Goal: Find specific page/section: Find specific page/section

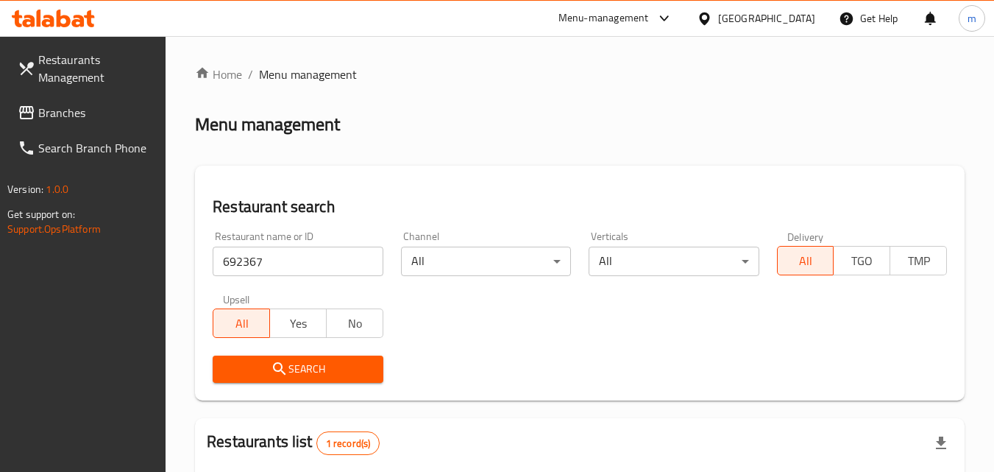
click at [72, 105] on span "Branches" at bounding box center [96, 113] width 116 height 18
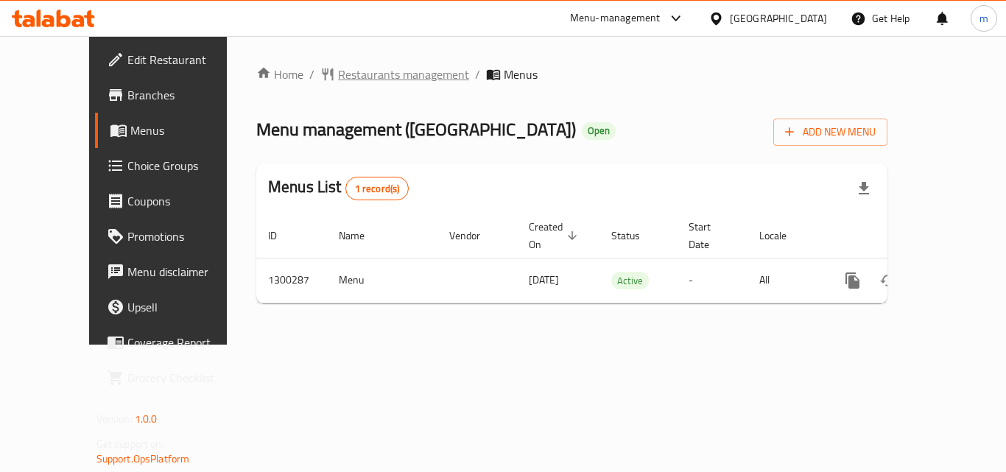
click at [338, 80] on span "Restaurants management" at bounding box center [403, 75] width 131 height 18
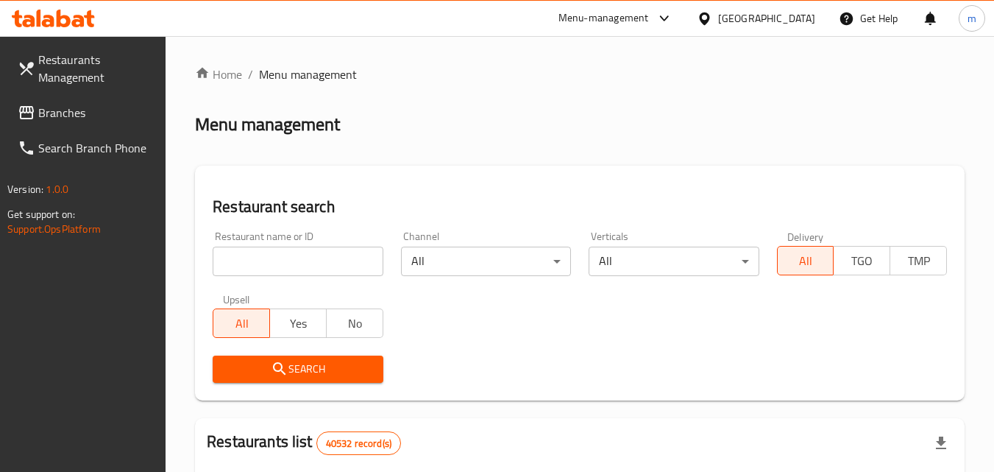
click at [286, 262] on input "search" at bounding box center [298, 261] width 170 height 29
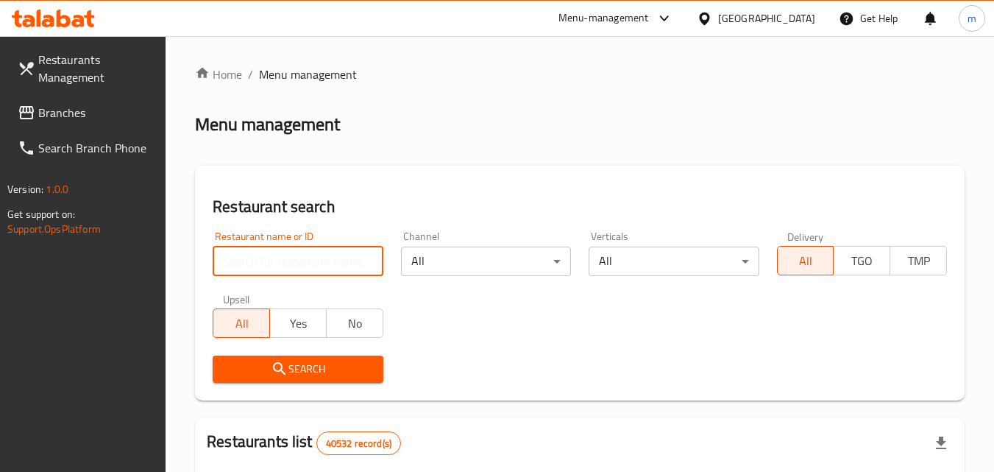
paste input "701719"
type input "701719"
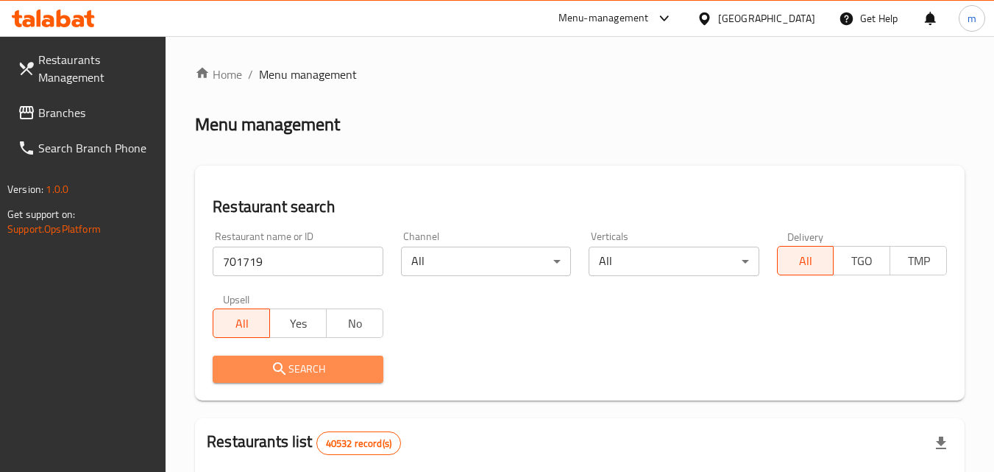
click at [326, 369] on span "Search" at bounding box center [298, 369] width 146 height 18
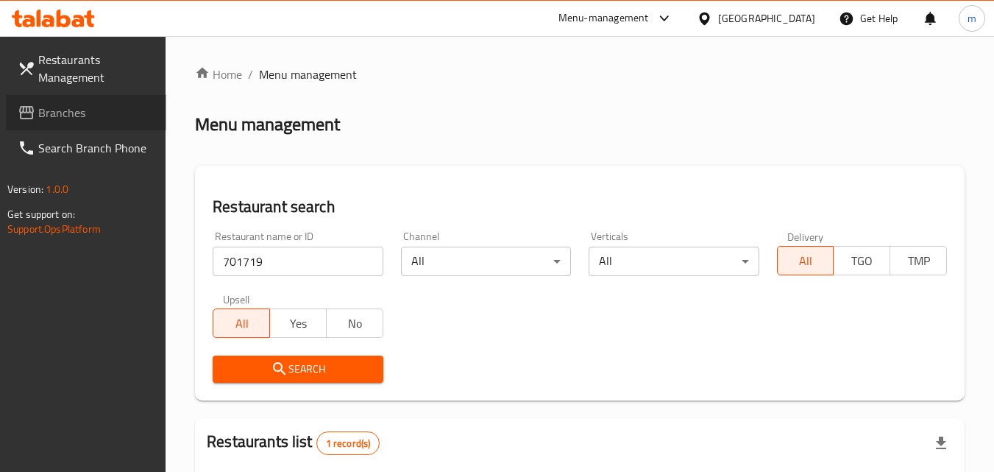
click at [72, 117] on span "Branches" at bounding box center [96, 113] width 116 height 18
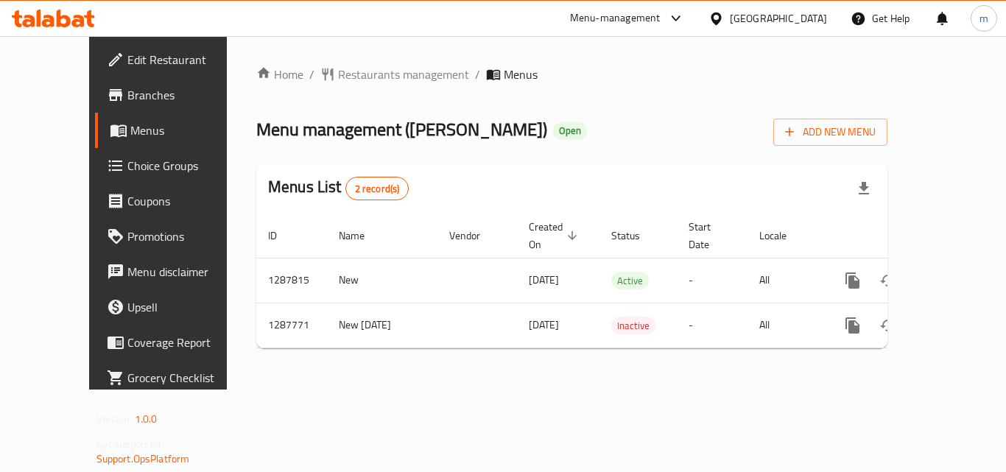
click at [338, 74] on span "Restaurants management" at bounding box center [403, 75] width 131 height 18
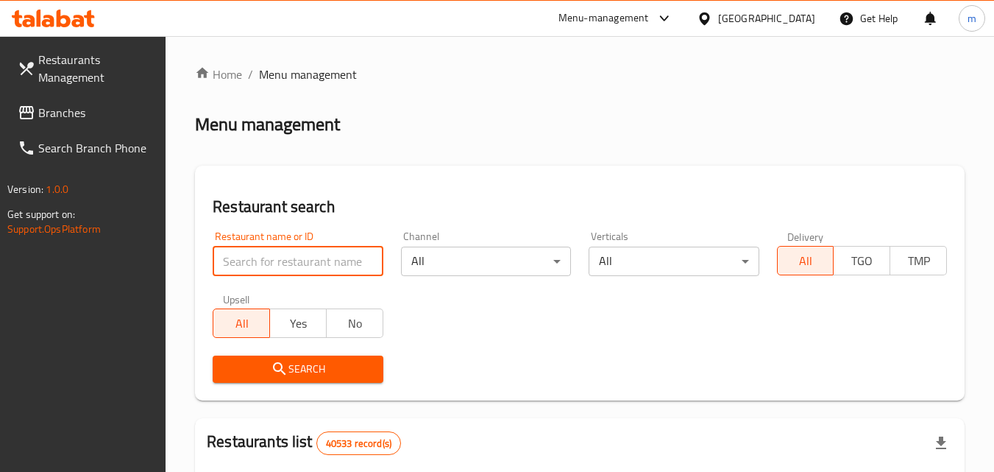
click at [316, 257] on input "search" at bounding box center [298, 261] width 170 height 29
paste input "696852"
type input "696852"
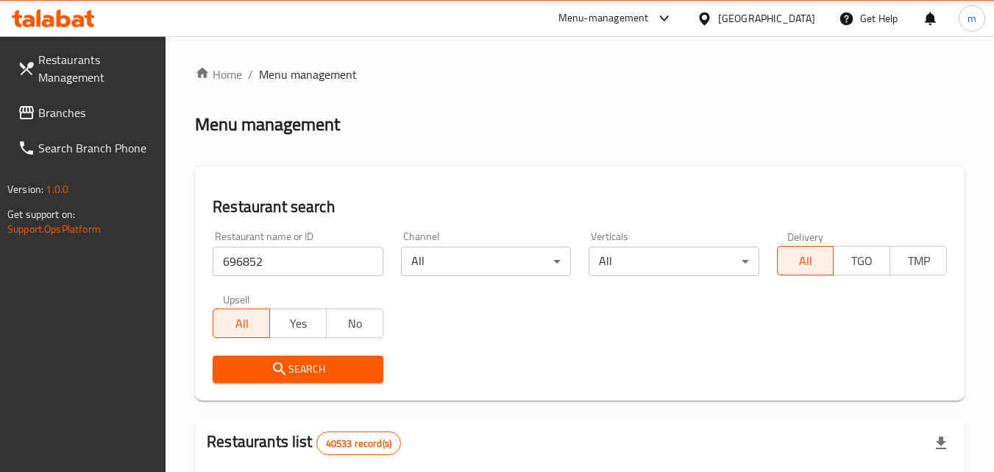
click at [331, 369] on span "Search" at bounding box center [298, 369] width 146 height 18
click at [763, 6] on div "[GEOGRAPHIC_DATA]" at bounding box center [756, 18] width 142 height 35
click at [763, 16] on div "[GEOGRAPHIC_DATA]" at bounding box center [766, 18] width 97 height 16
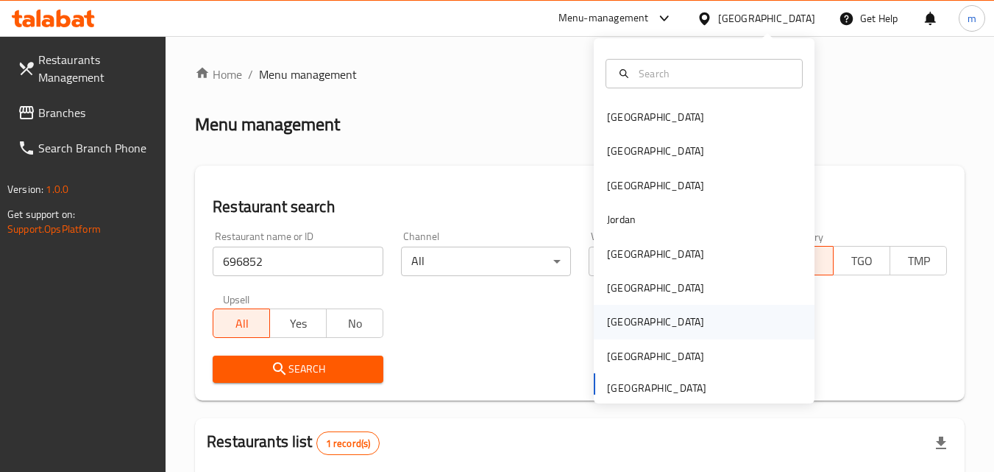
click at [623, 319] on div "[GEOGRAPHIC_DATA]" at bounding box center [656, 322] width 121 height 34
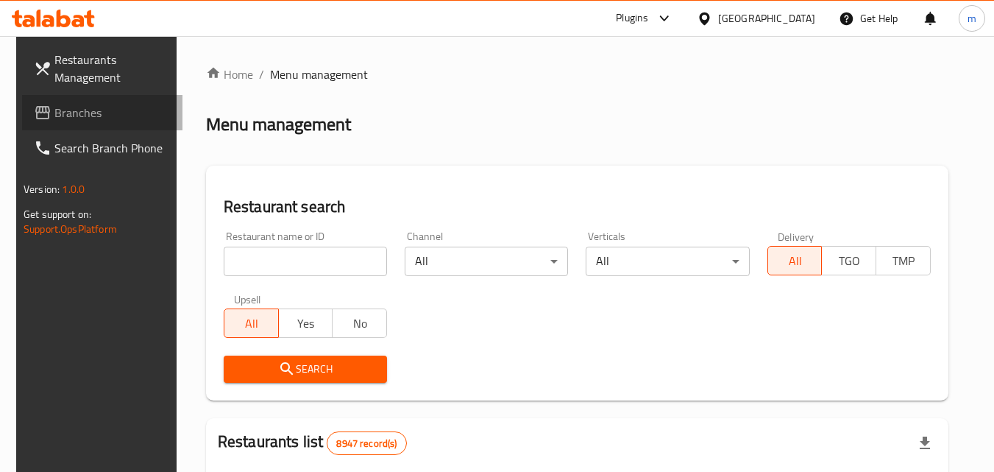
click at [68, 109] on span "Branches" at bounding box center [112, 113] width 116 height 18
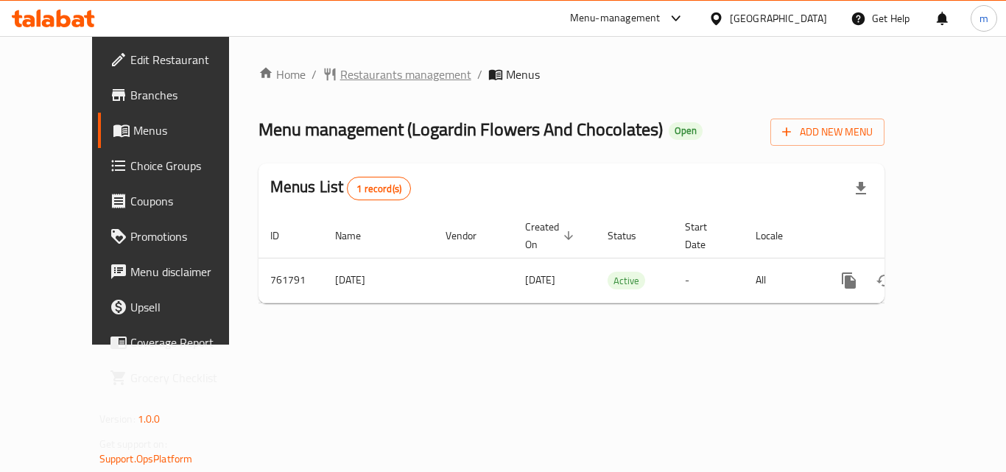
click at [340, 77] on span "Restaurants management" at bounding box center [405, 75] width 131 height 18
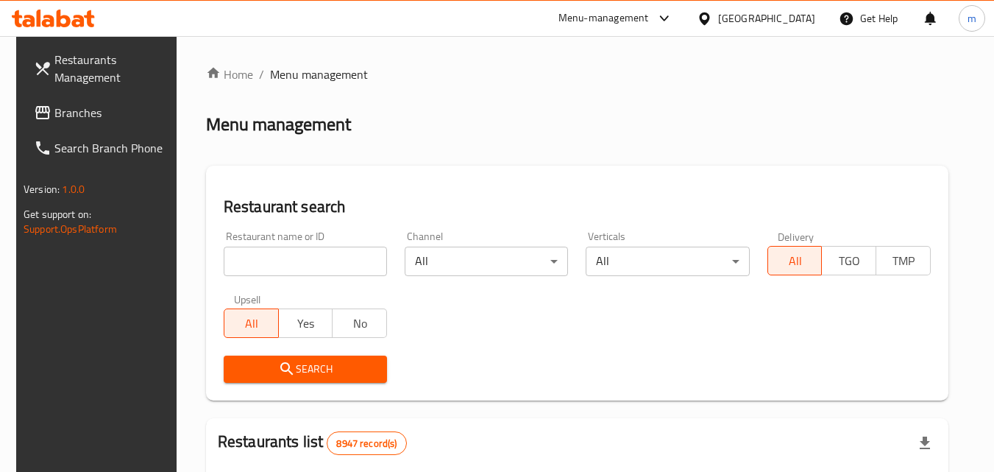
click at [275, 263] on input "search" at bounding box center [305, 261] width 163 height 29
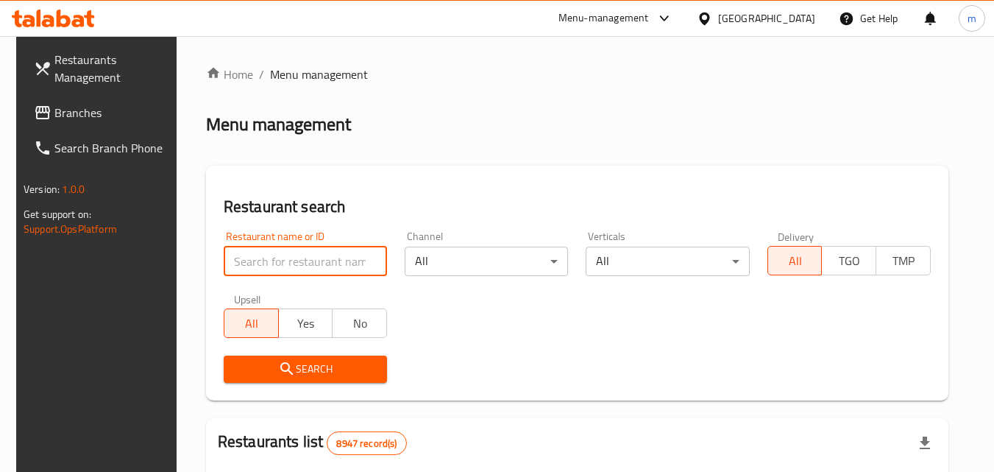
paste input "650189"
type input "650189"
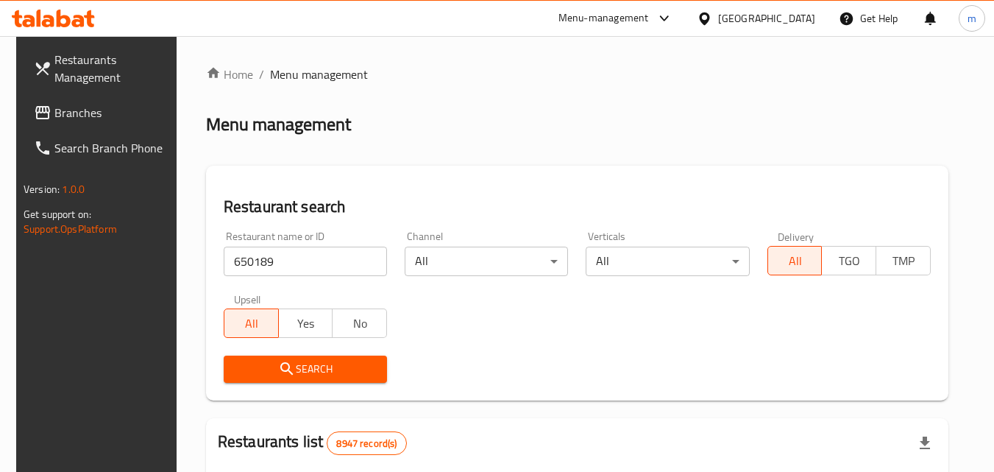
click at [301, 366] on span "Search" at bounding box center [306, 369] width 140 height 18
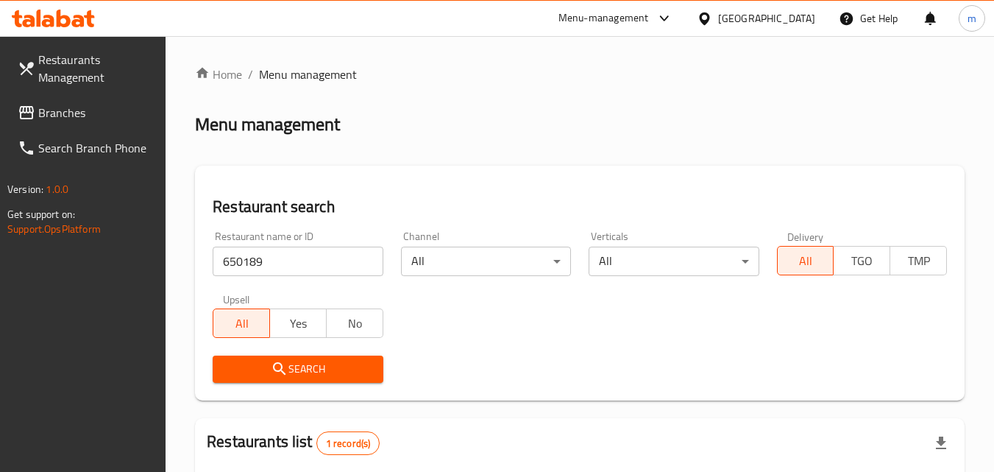
click at [56, 111] on span "Branches" at bounding box center [96, 113] width 116 height 18
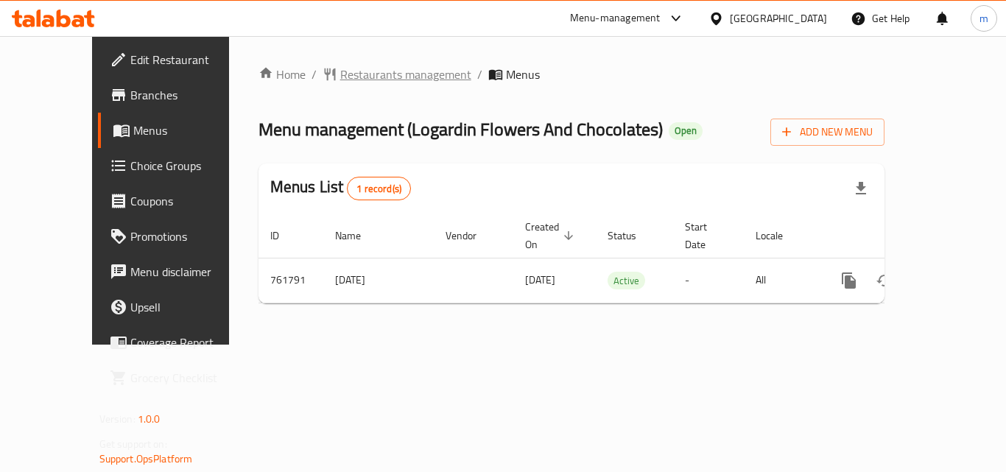
click at [340, 72] on span "Restaurants management" at bounding box center [405, 75] width 131 height 18
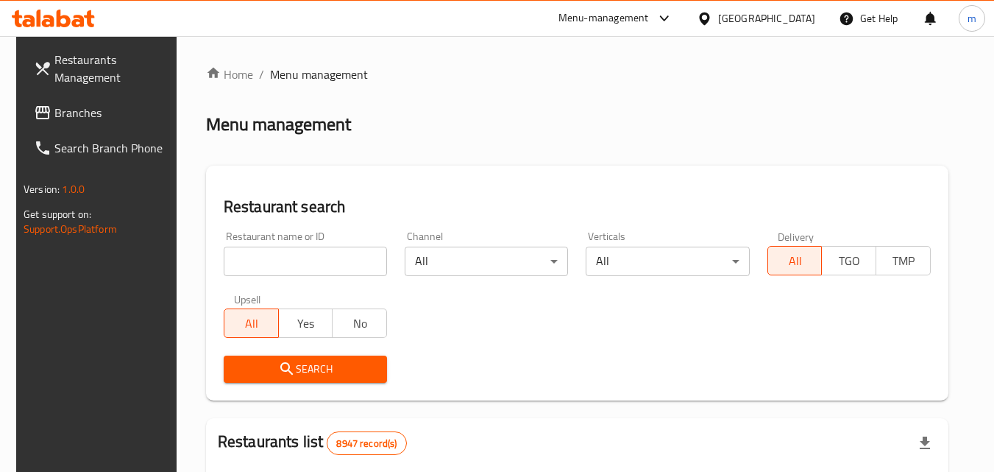
click at [286, 256] on input "search" at bounding box center [305, 261] width 163 height 29
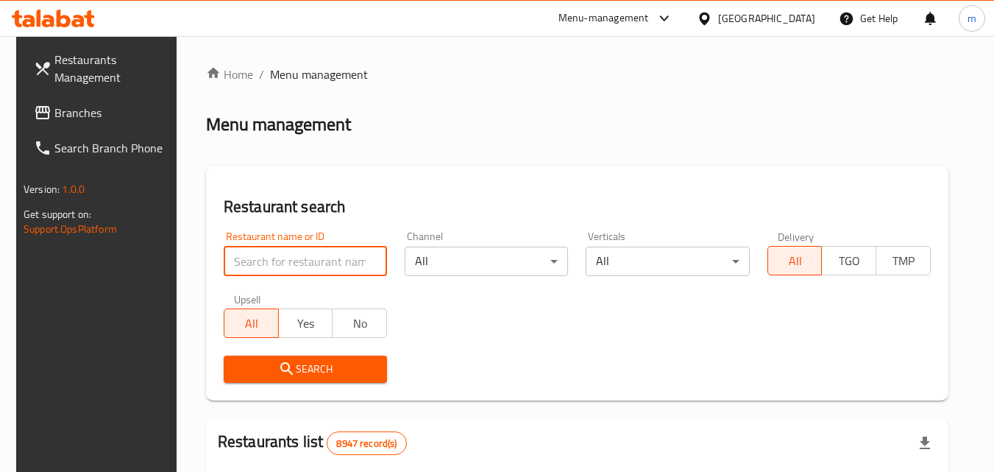
paste input "650189"
type input "650189"
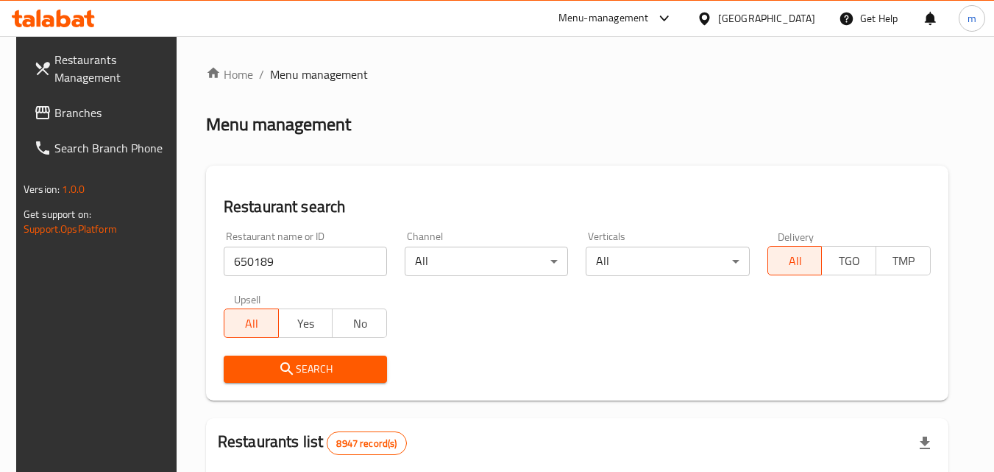
click at [311, 358] on button "Search" at bounding box center [305, 369] width 163 height 27
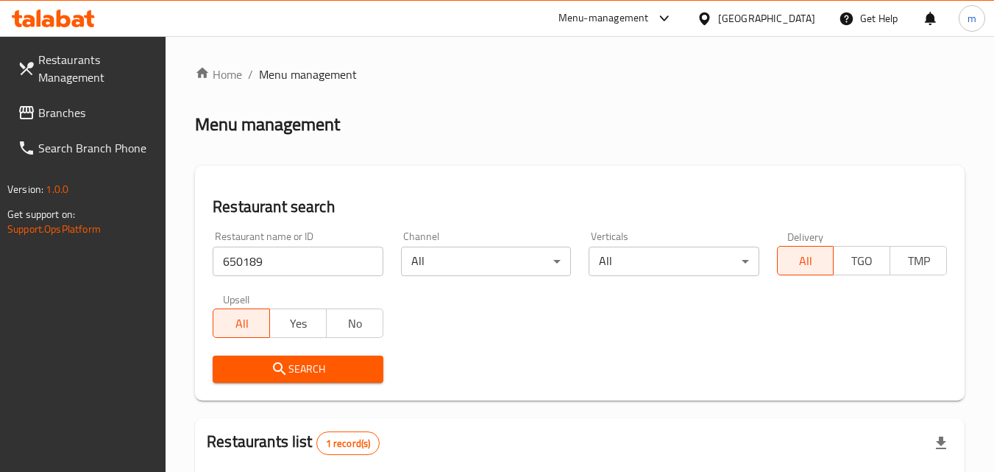
click at [713, 18] on icon at bounding box center [704, 18] width 15 height 15
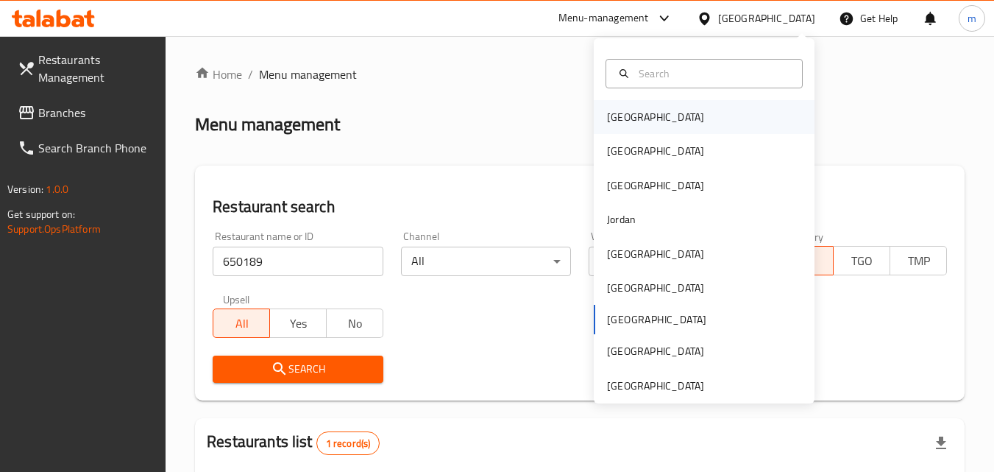
click at [632, 116] on div "[GEOGRAPHIC_DATA]" at bounding box center [656, 117] width 121 height 34
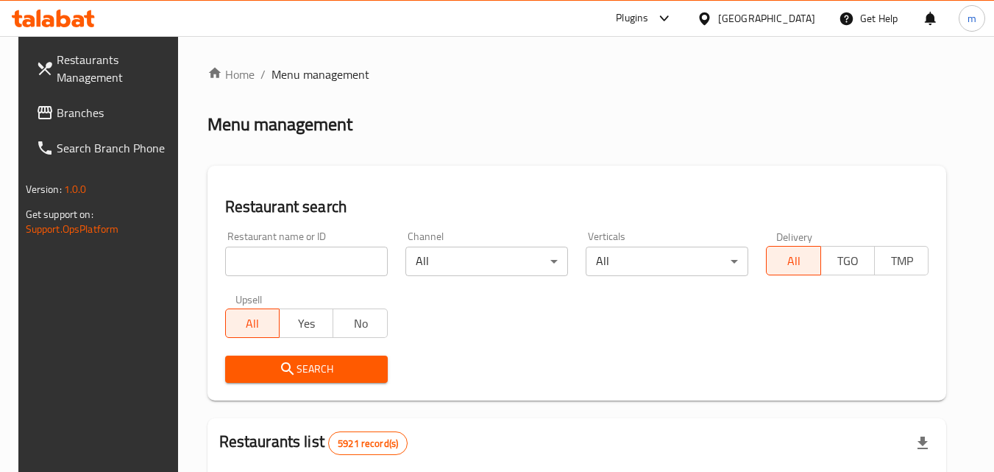
click at [63, 111] on span "Branches" at bounding box center [115, 113] width 116 height 18
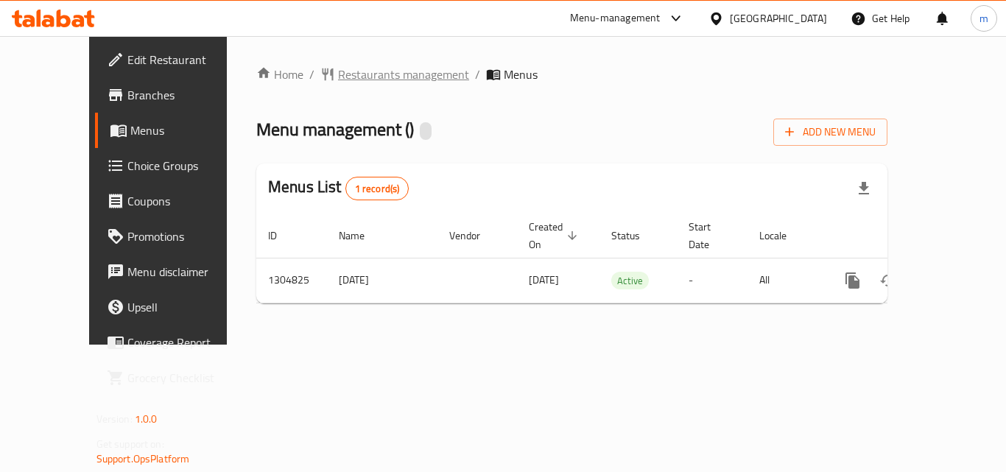
click at [338, 69] on span "Restaurants management" at bounding box center [403, 75] width 131 height 18
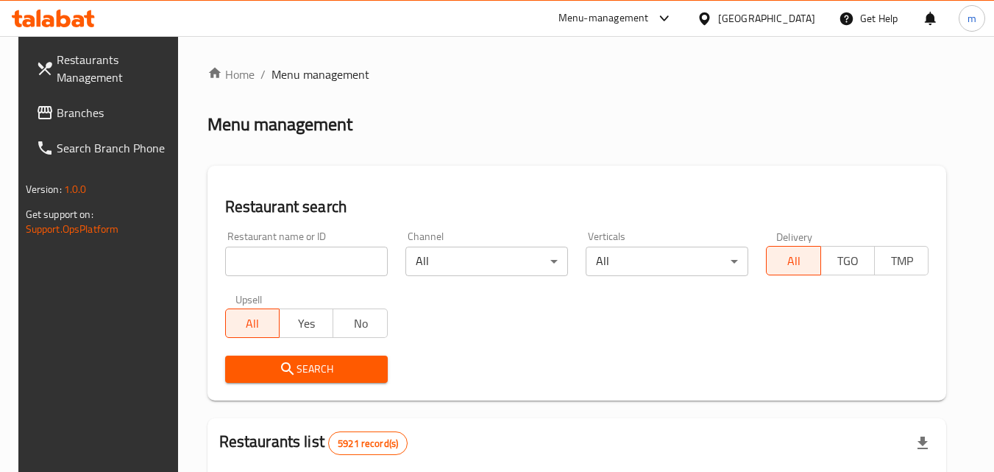
click at [304, 253] on input "search" at bounding box center [306, 261] width 163 height 29
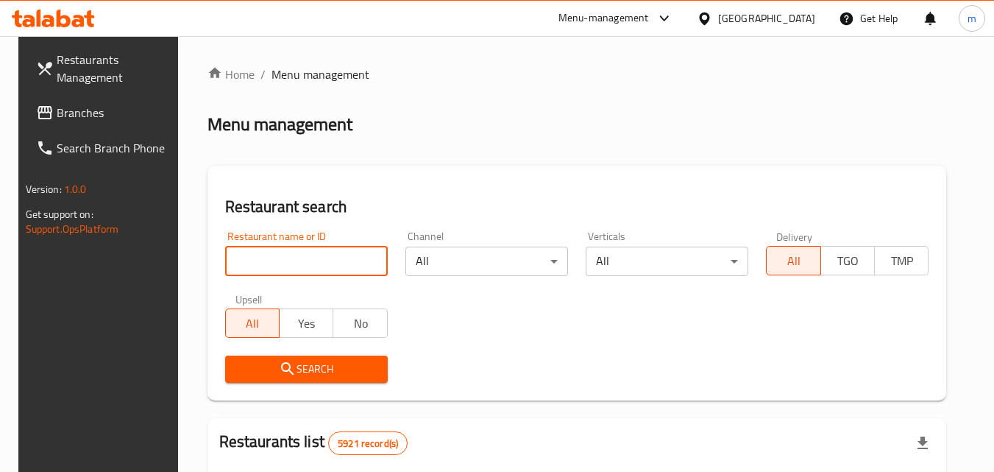
paste input "692727"
type input "692727"
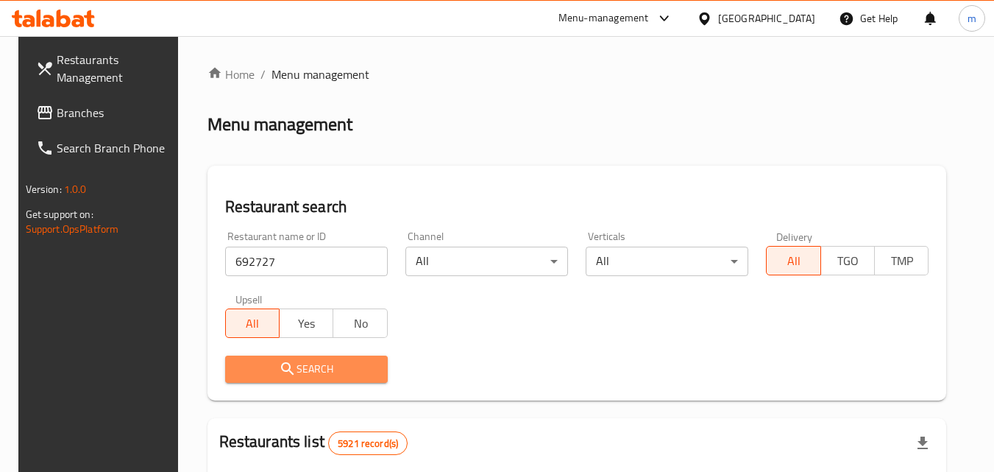
click at [318, 370] on span "Search" at bounding box center [306, 369] width 139 height 18
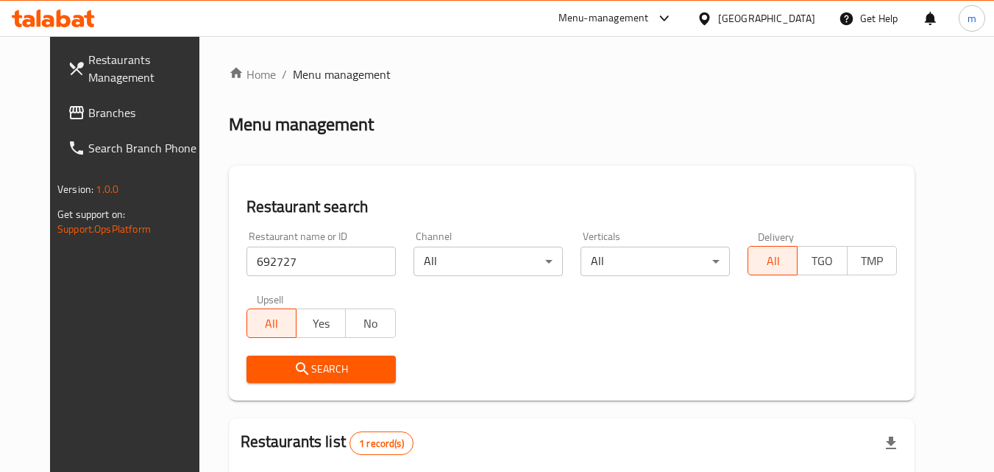
drag, startPoint x: 801, startPoint y: 19, endPoint x: 796, endPoint y: 29, distance: 11.5
click at [802, 18] on div "[GEOGRAPHIC_DATA]" at bounding box center [766, 18] width 97 height 16
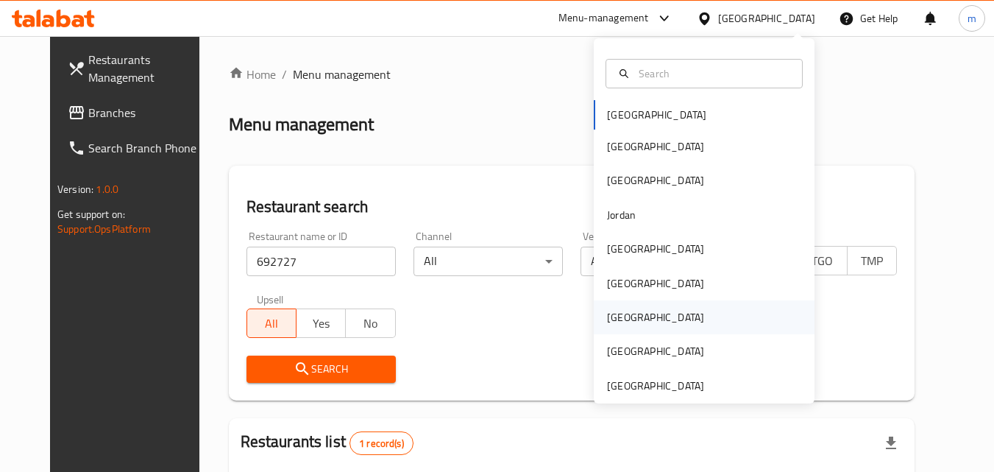
click at [616, 322] on div "[GEOGRAPHIC_DATA]" at bounding box center [655, 317] width 97 height 16
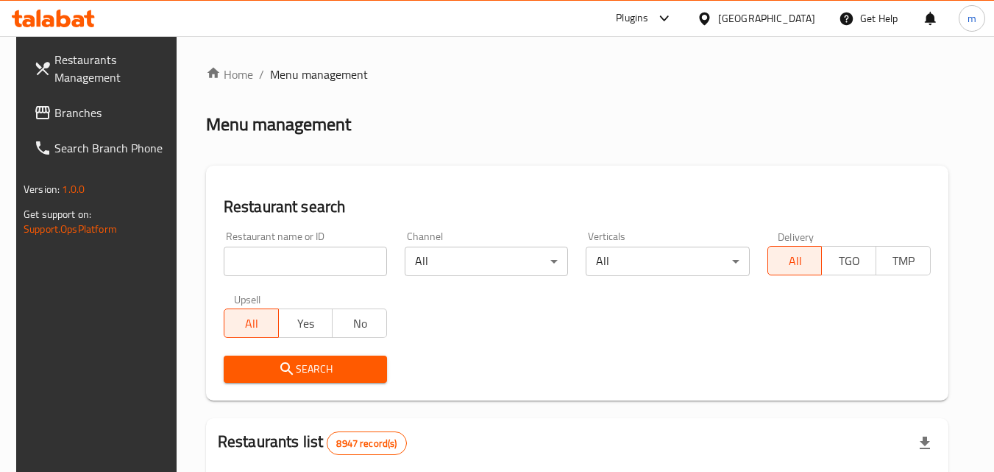
click at [55, 113] on span "Branches" at bounding box center [112, 113] width 116 height 18
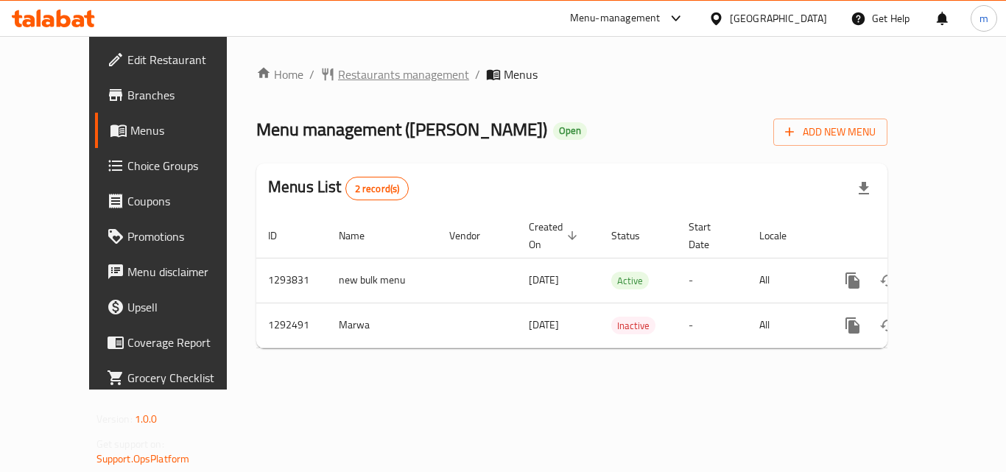
click at [338, 79] on span "Restaurants management" at bounding box center [403, 75] width 131 height 18
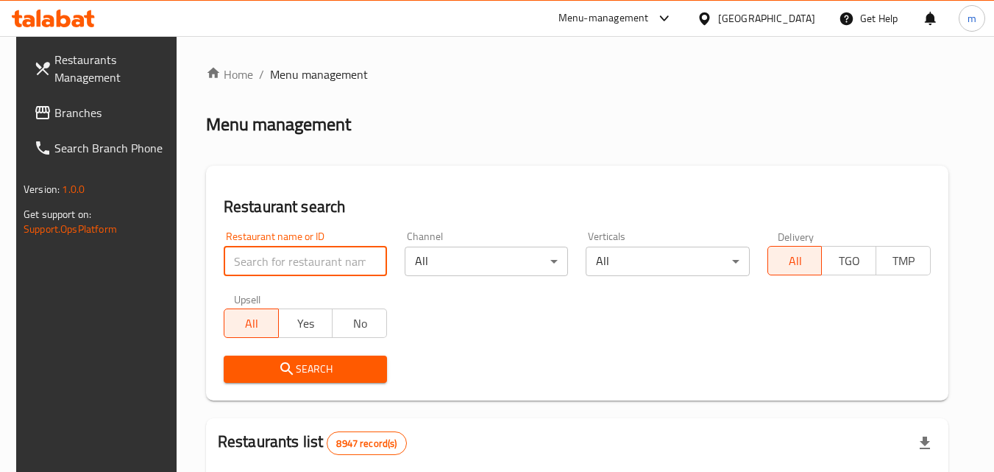
click at [296, 255] on input "search" at bounding box center [305, 261] width 163 height 29
paste input "699001"
type input "699001"
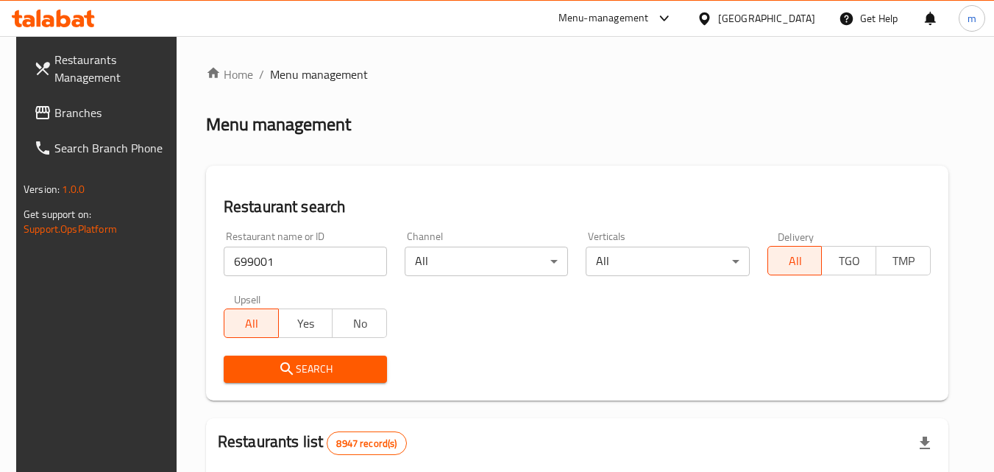
click at [310, 358] on button "Search" at bounding box center [305, 369] width 163 height 27
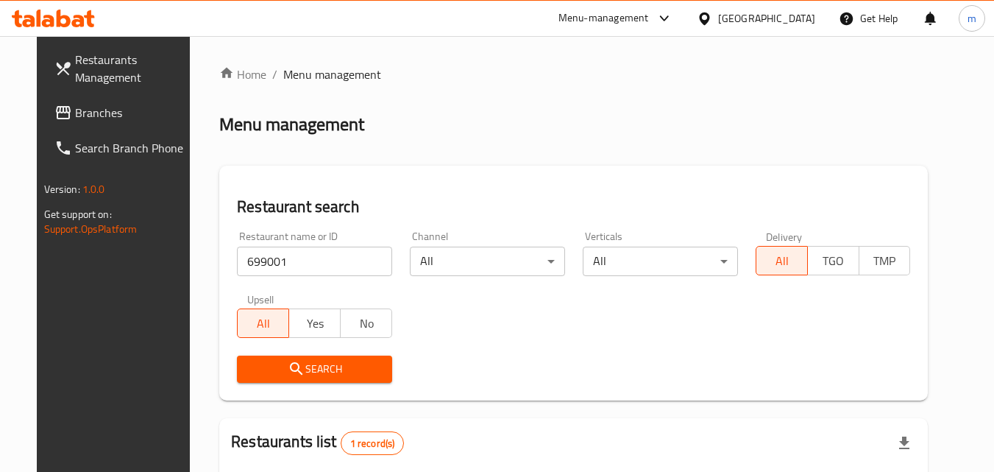
click at [809, 19] on div "[GEOGRAPHIC_DATA]" at bounding box center [766, 18] width 97 height 16
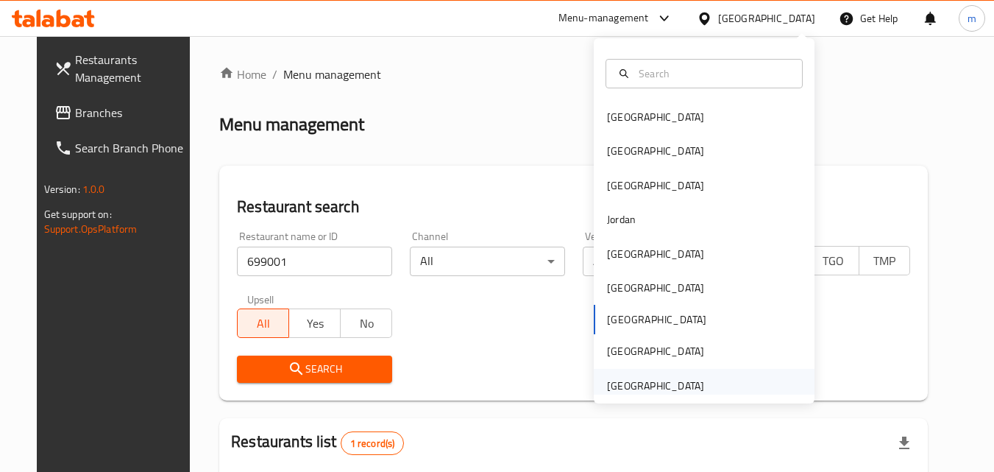
click at [632, 383] on div "[GEOGRAPHIC_DATA]" at bounding box center [655, 386] width 97 height 16
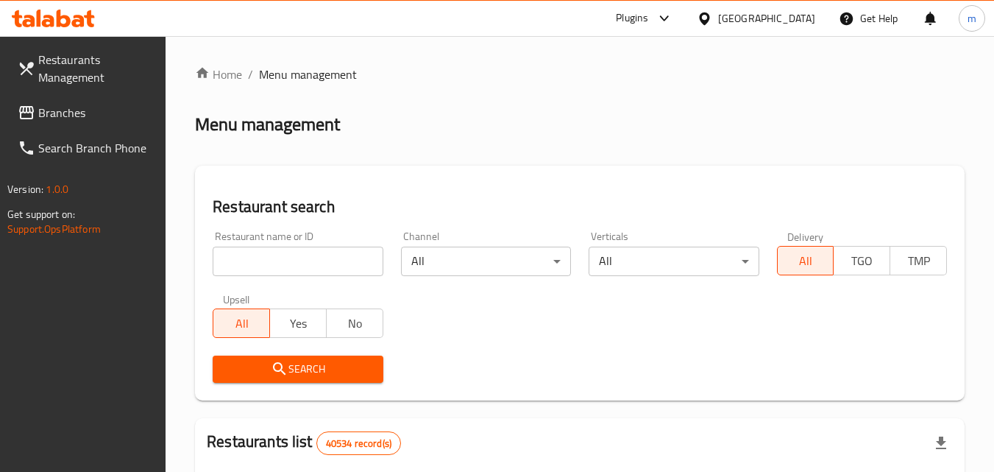
drag, startPoint x: 79, startPoint y: 112, endPoint x: 106, endPoint y: 163, distance: 57.3
click at [79, 111] on span "Branches" at bounding box center [96, 113] width 116 height 18
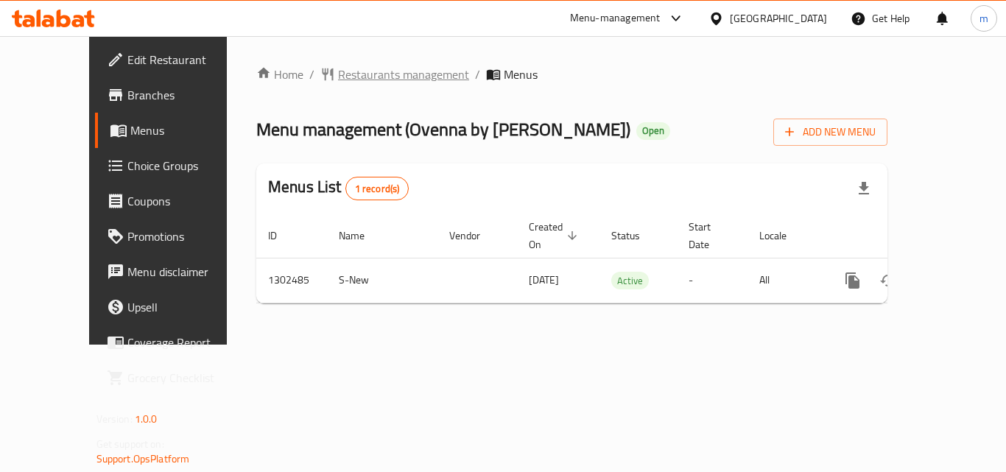
click at [338, 74] on span "Restaurants management" at bounding box center [403, 75] width 131 height 18
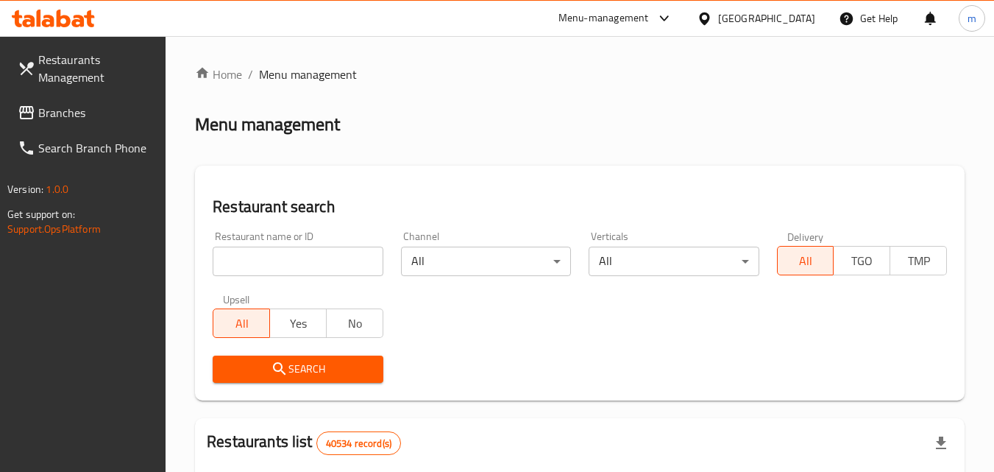
click at [275, 261] on input "search" at bounding box center [298, 261] width 170 height 29
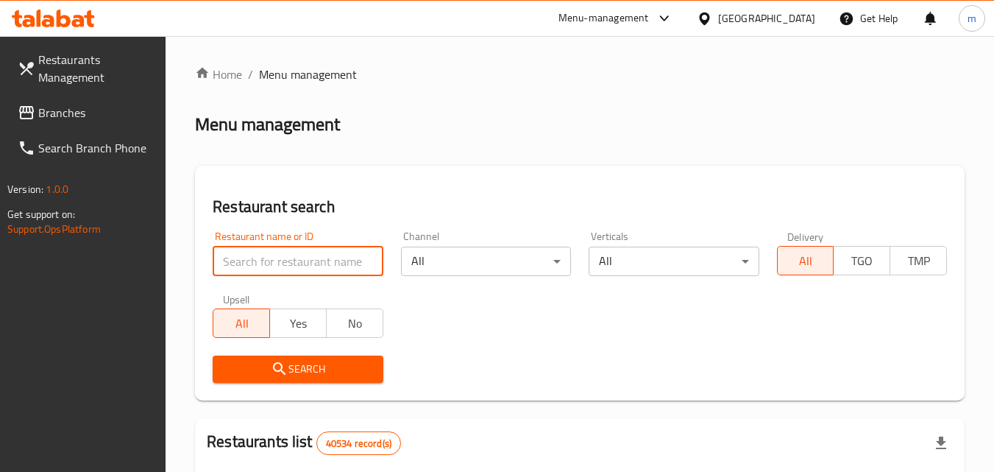
paste input "702440"
type input "702440"
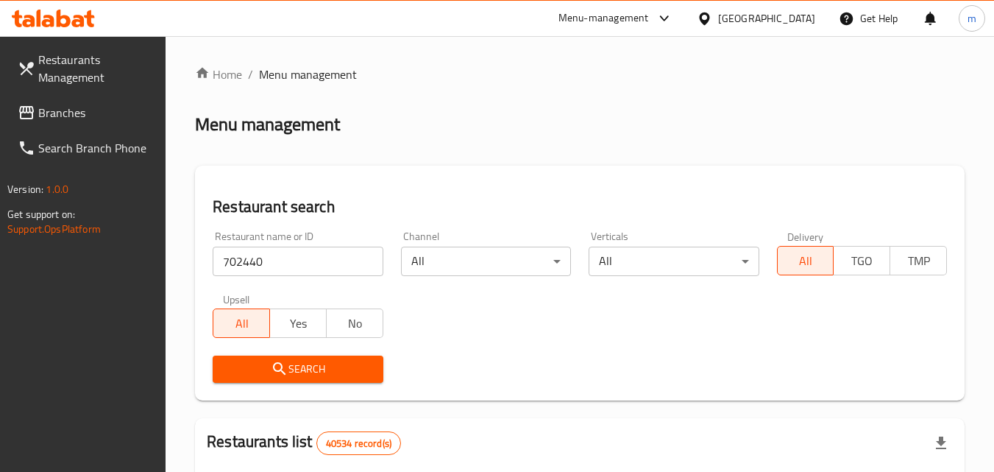
click at [291, 360] on span "Search" at bounding box center [298, 369] width 146 height 18
click at [793, 21] on div "[GEOGRAPHIC_DATA]" at bounding box center [766, 18] width 97 height 16
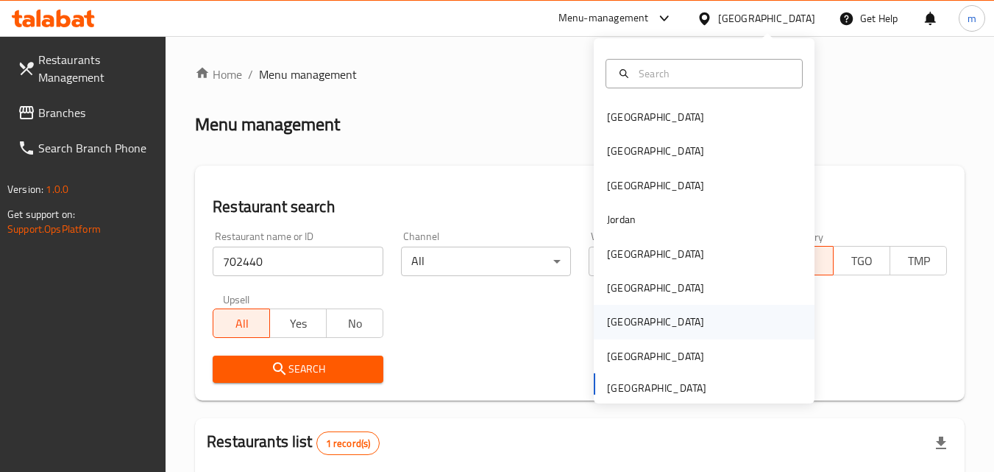
click at [622, 332] on div "[GEOGRAPHIC_DATA]" at bounding box center [656, 322] width 121 height 34
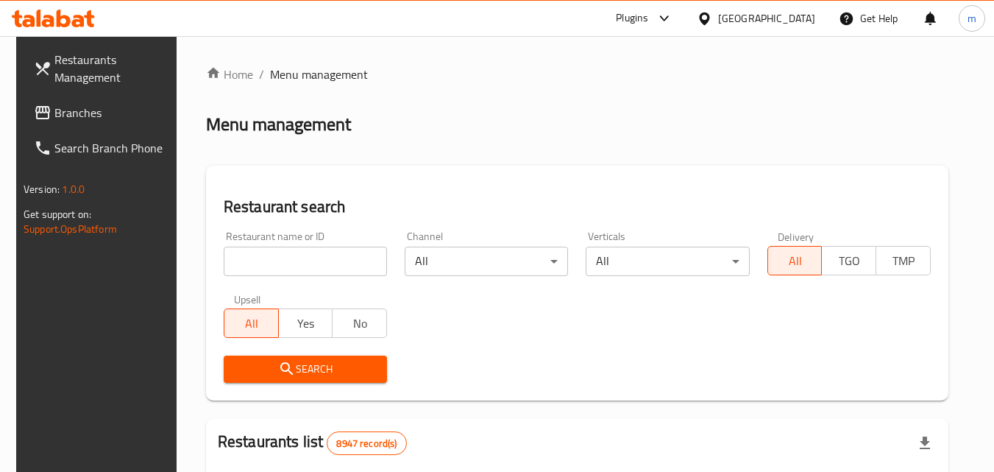
click at [36, 117] on span at bounding box center [44, 113] width 21 height 18
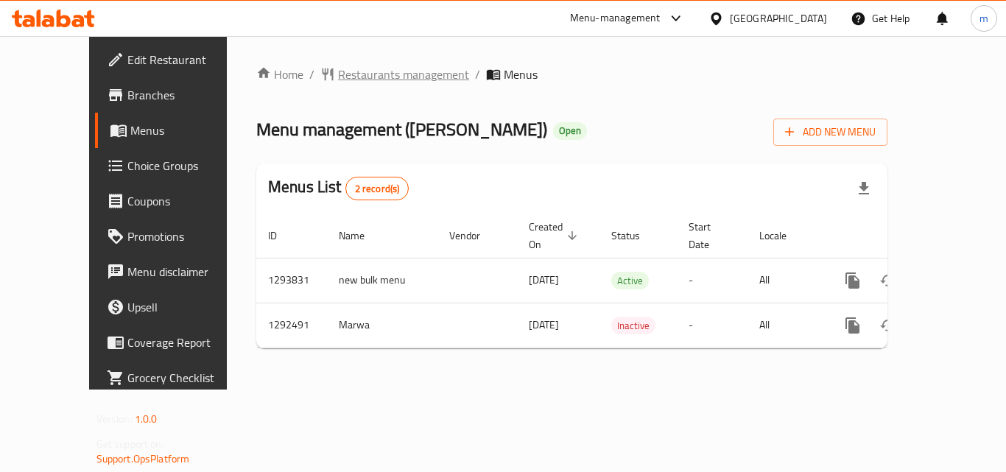
click at [338, 70] on span "Restaurants management" at bounding box center [403, 75] width 131 height 18
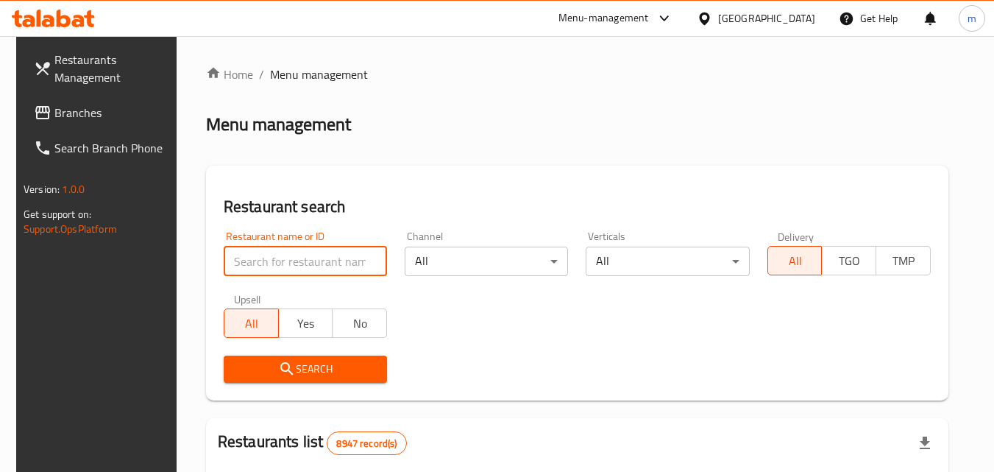
click at [280, 250] on input "search" at bounding box center [305, 261] width 163 height 29
paste input "699001"
type input "699001"
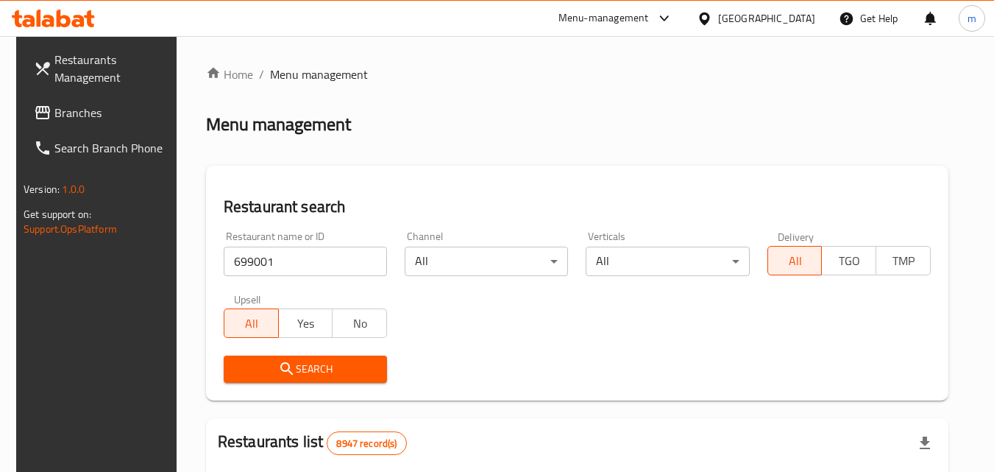
click at [297, 360] on span "Search" at bounding box center [306, 369] width 140 height 18
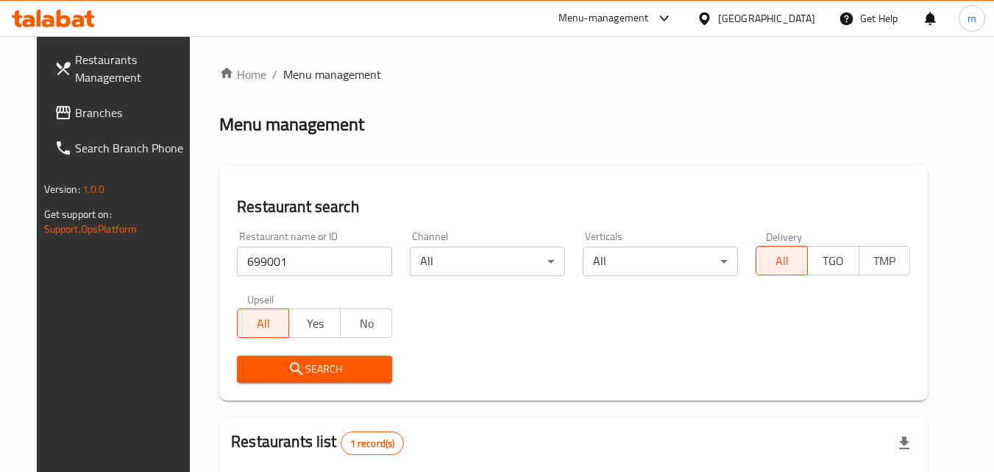
click at [801, 22] on div "[GEOGRAPHIC_DATA]" at bounding box center [766, 18] width 97 height 16
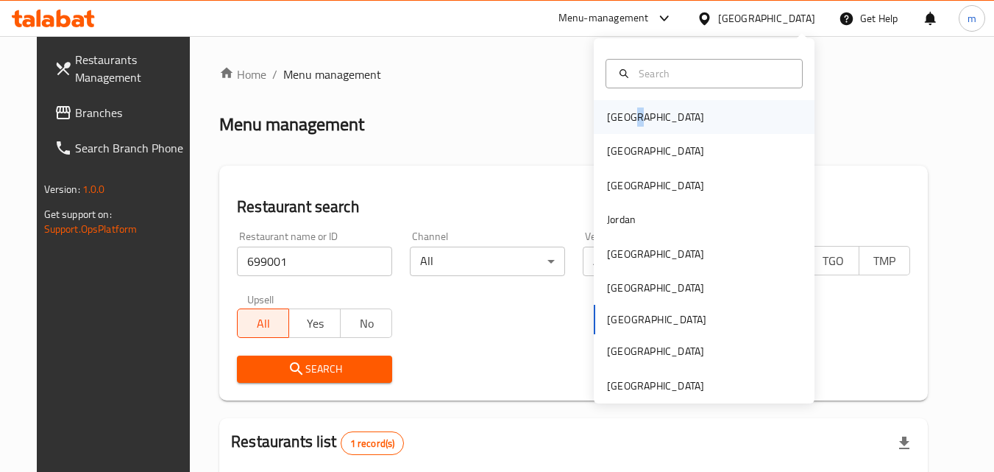
click at [625, 115] on div "[GEOGRAPHIC_DATA]" at bounding box center [655, 117] width 97 height 16
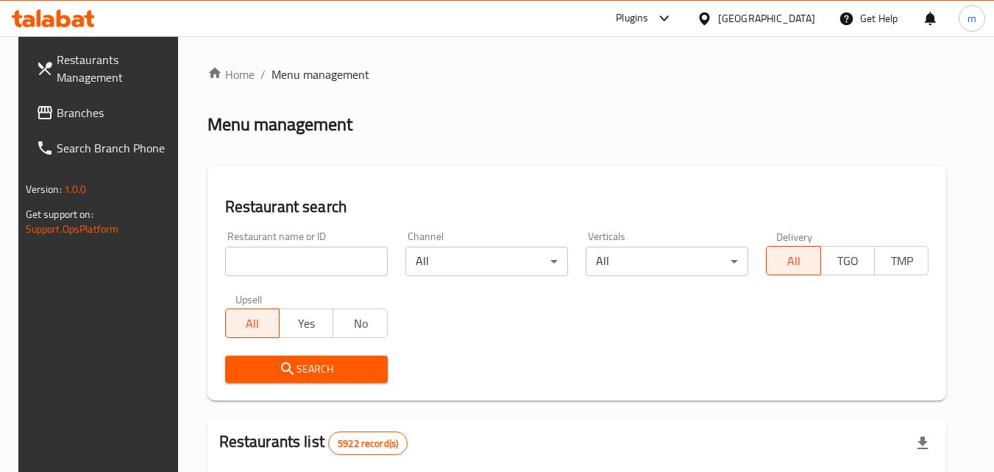
click at [57, 115] on span "Branches" at bounding box center [115, 113] width 116 height 18
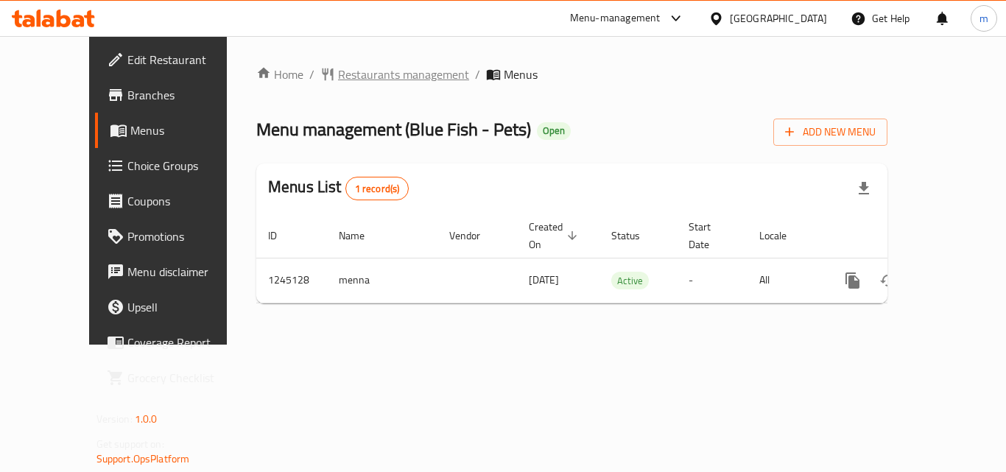
click at [338, 74] on span "Restaurants management" at bounding box center [403, 75] width 131 height 18
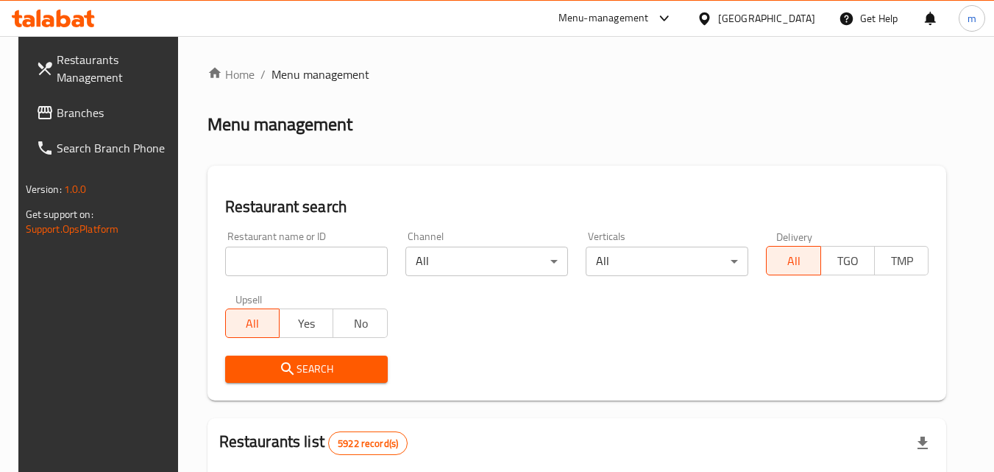
click at [290, 253] on input "search" at bounding box center [306, 261] width 163 height 29
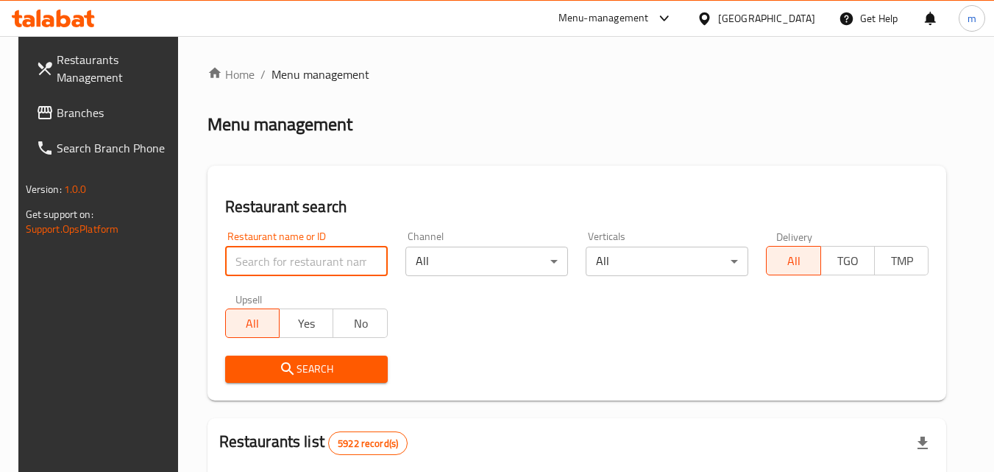
paste input "682276"
type input "682276"
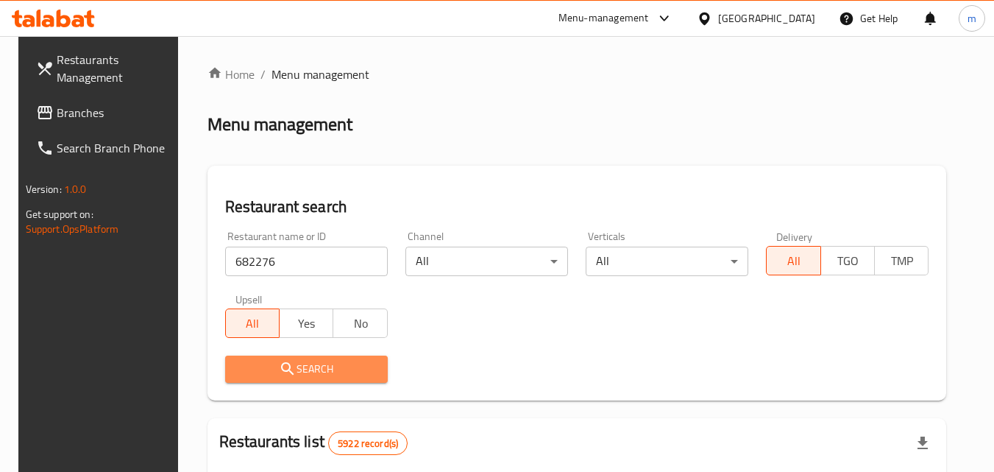
click at [319, 366] on span "Search" at bounding box center [306, 369] width 139 height 18
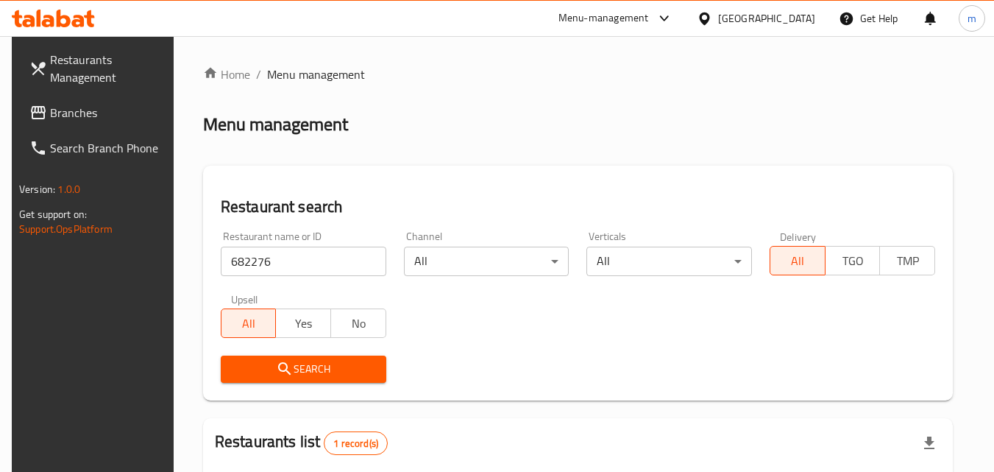
click at [799, 19] on div "[GEOGRAPHIC_DATA]" at bounding box center [766, 18] width 97 height 16
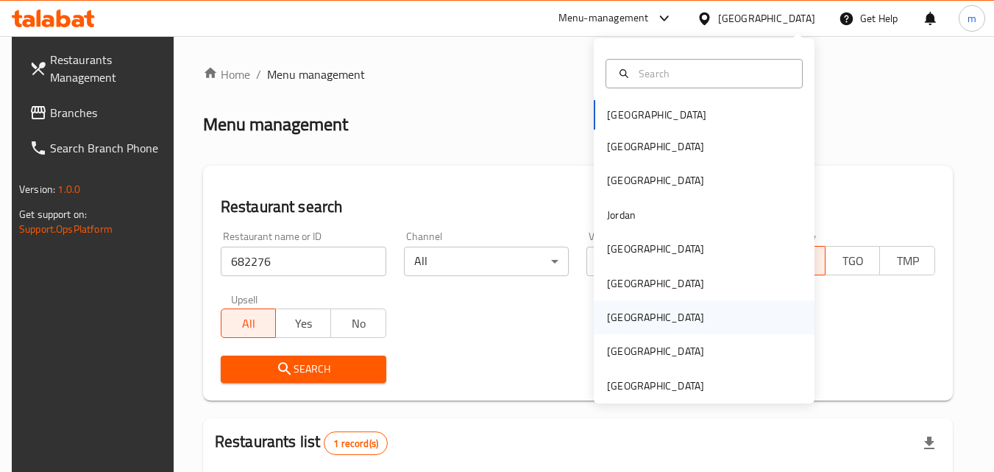
click at [621, 319] on div "[GEOGRAPHIC_DATA]" at bounding box center [655, 317] width 97 height 16
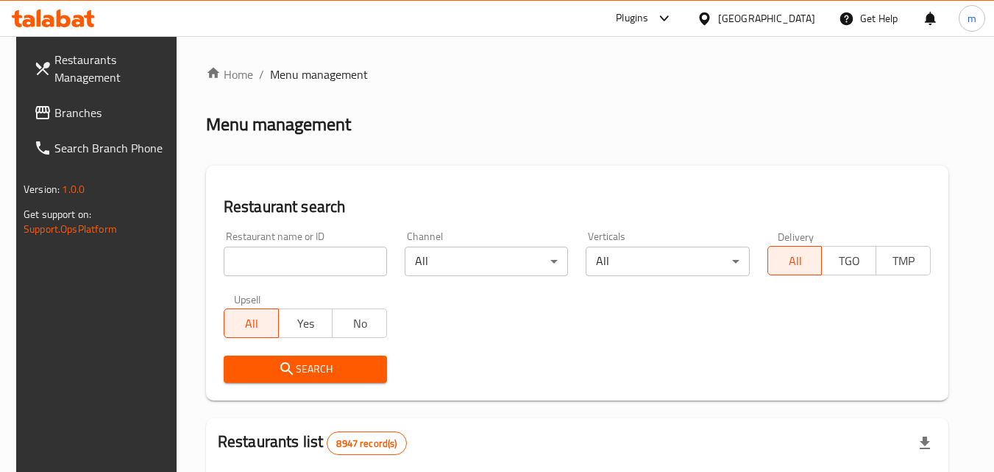
click at [79, 105] on span "Branches" at bounding box center [112, 113] width 116 height 18
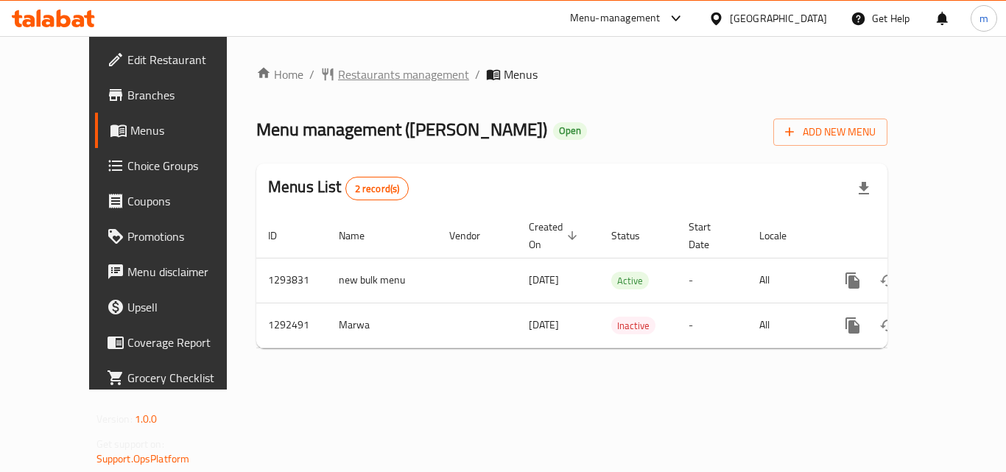
click at [353, 82] on span "Restaurants management" at bounding box center [403, 75] width 131 height 18
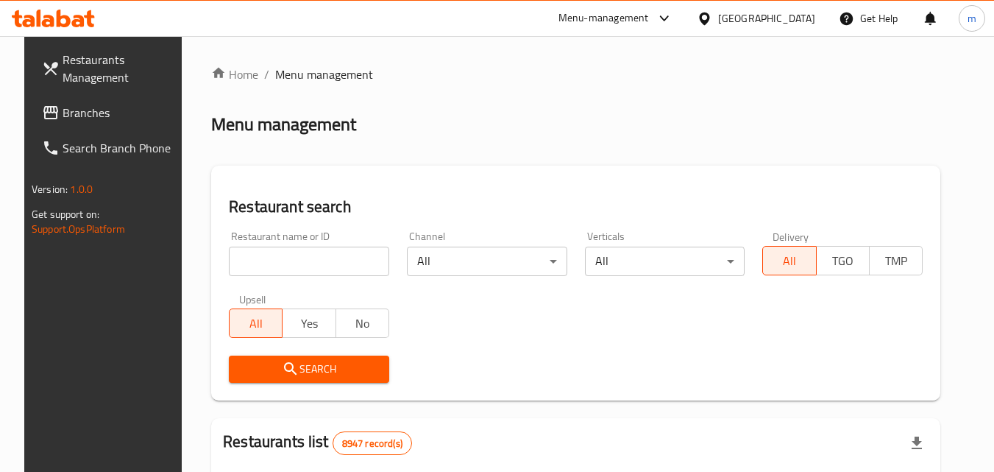
click at [304, 260] on div at bounding box center [497, 236] width 994 height 472
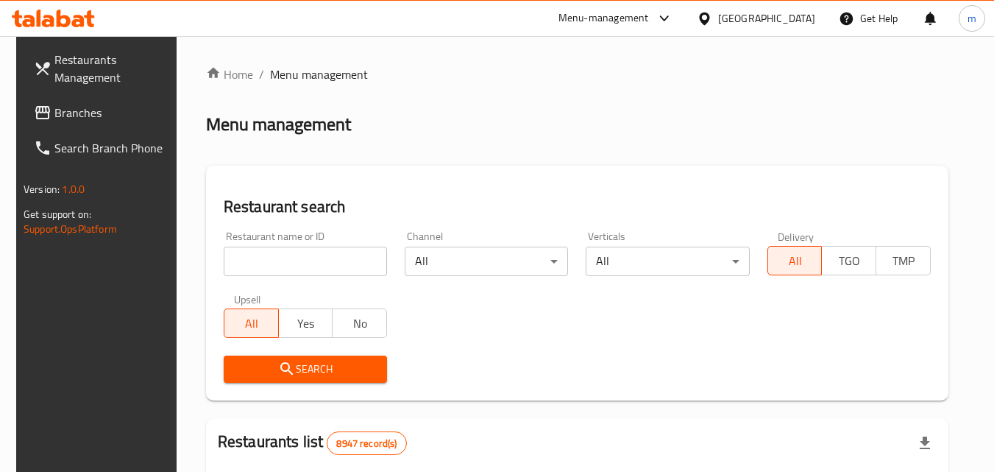
click at [304, 260] on input "search" at bounding box center [305, 261] width 163 height 29
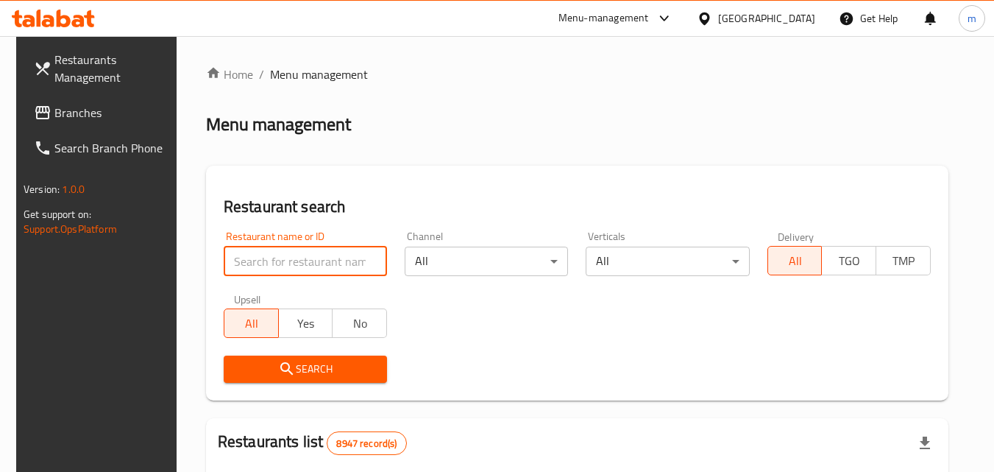
paste input "699001"
type input "699001"
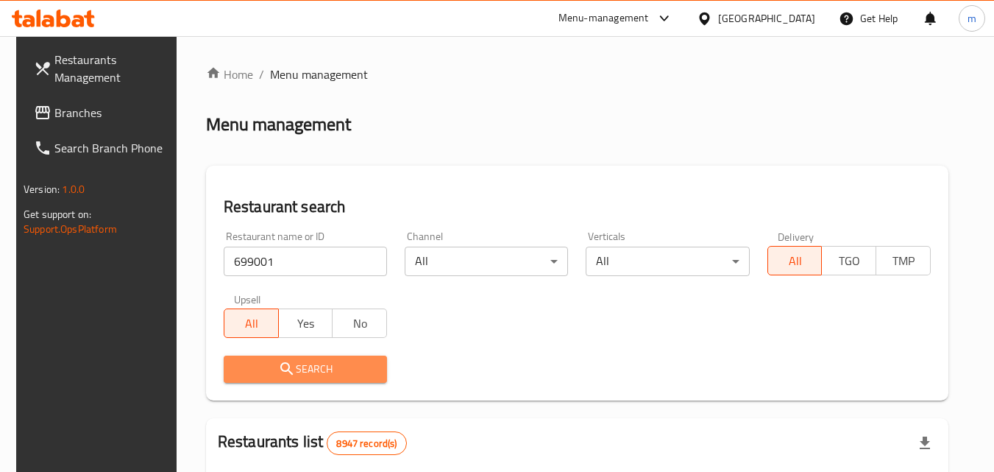
click at [351, 362] on span "Search" at bounding box center [306, 369] width 140 height 18
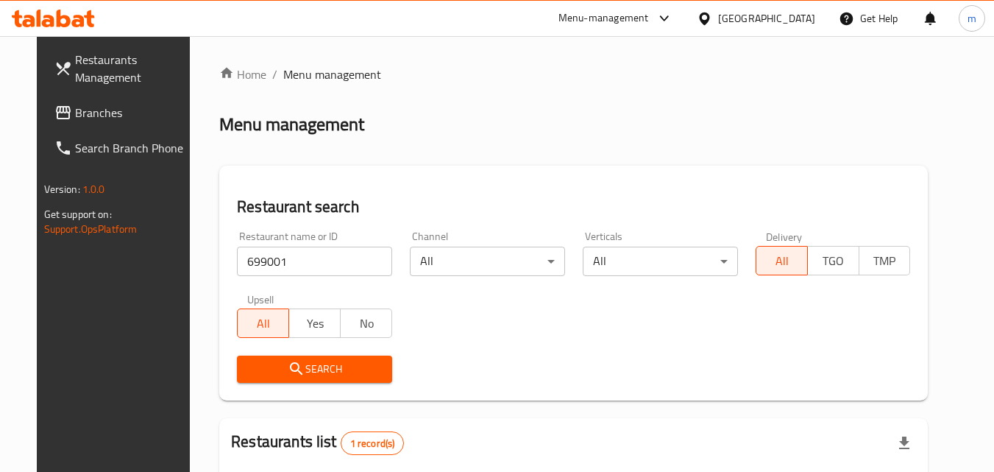
click at [718, 23] on div at bounding box center [707, 18] width 21 height 16
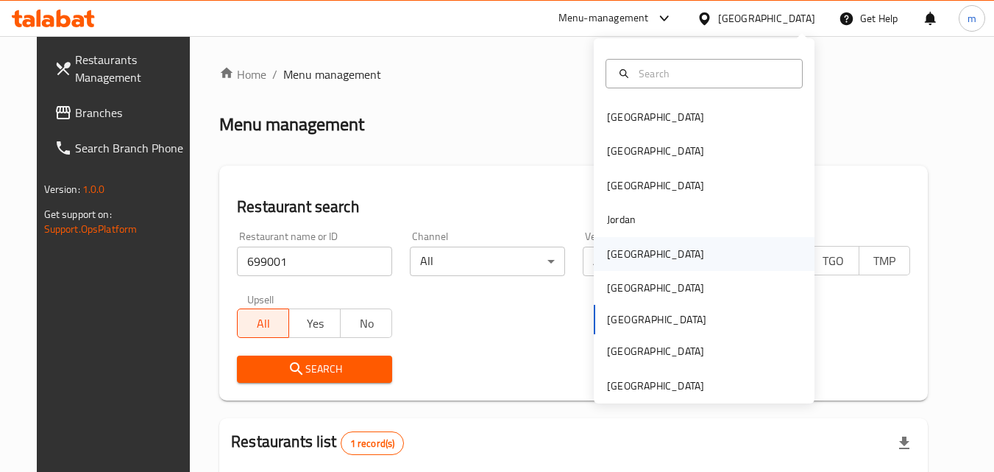
click at [629, 250] on div "Kuwait" at bounding box center [656, 254] width 121 height 34
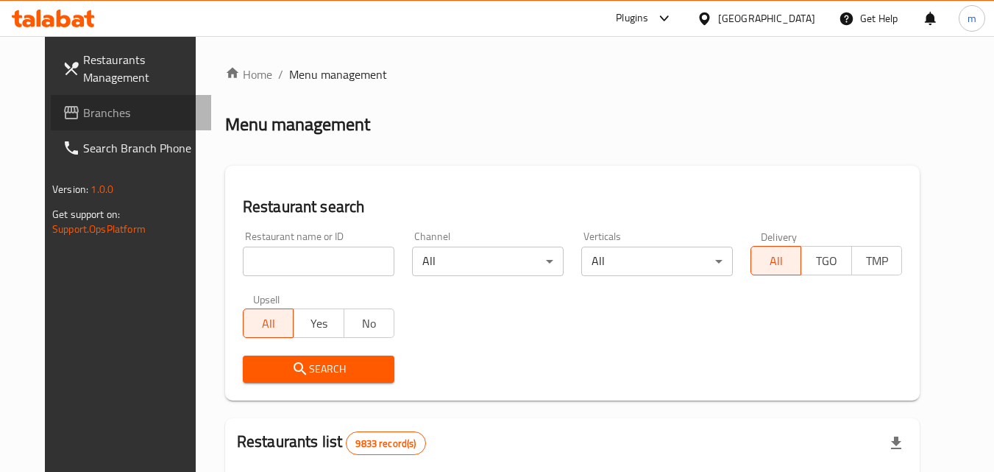
click at [83, 116] on span "Branches" at bounding box center [141, 113] width 116 height 18
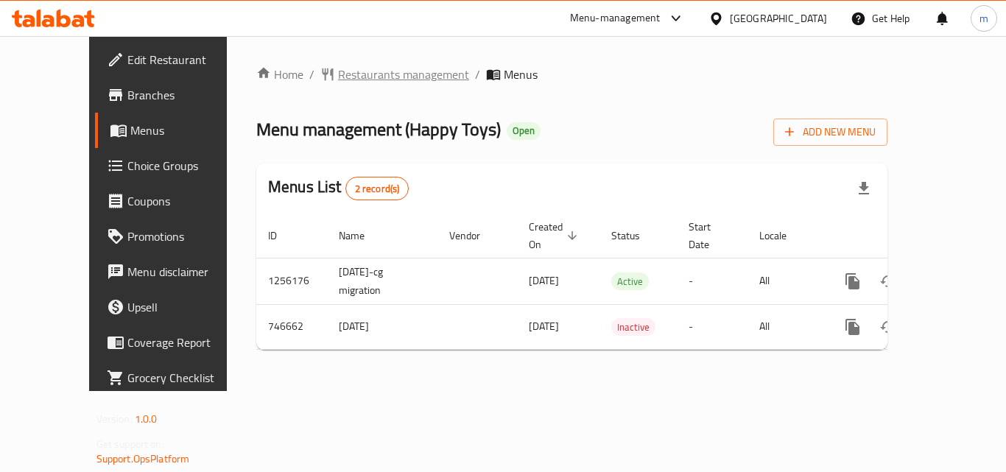
click at [368, 77] on span "Restaurants management" at bounding box center [403, 75] width 131 height 18
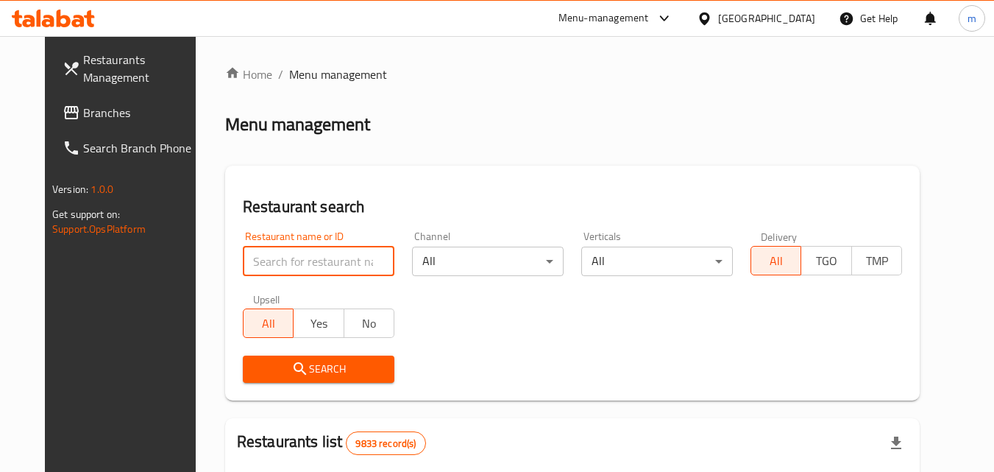
click at [297, 261] on input "search" at bounding box center [319, 261] width 152 height 29
paste input "648491"
type input "648491"
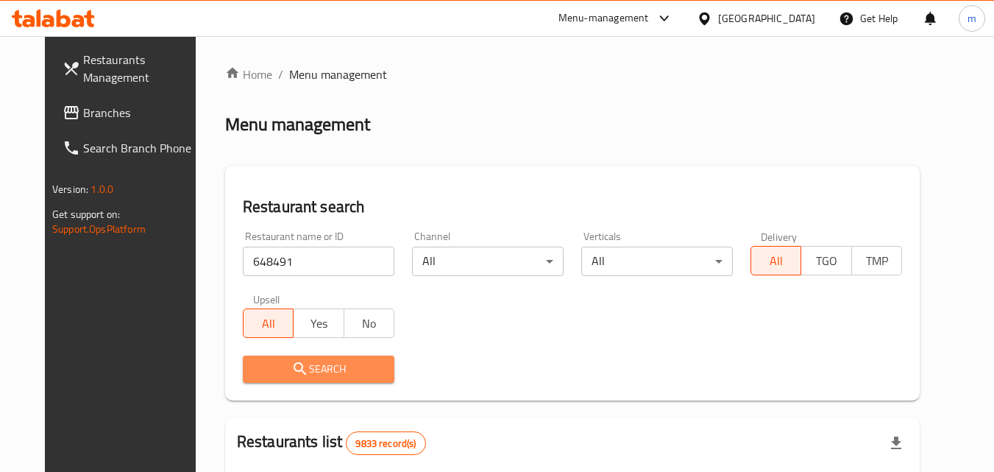
click at [305, 367] on span "Search" at bounding box center [319, 369] width 128 height 18
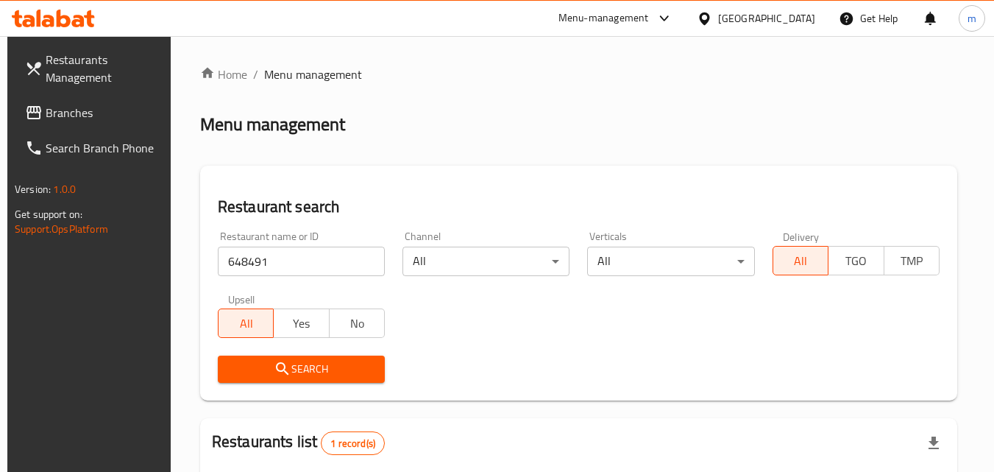
click at [786, 19] on div "[GEOGRAPHIC_DATA]" at bounding box center [766, 18] width 97 height 16
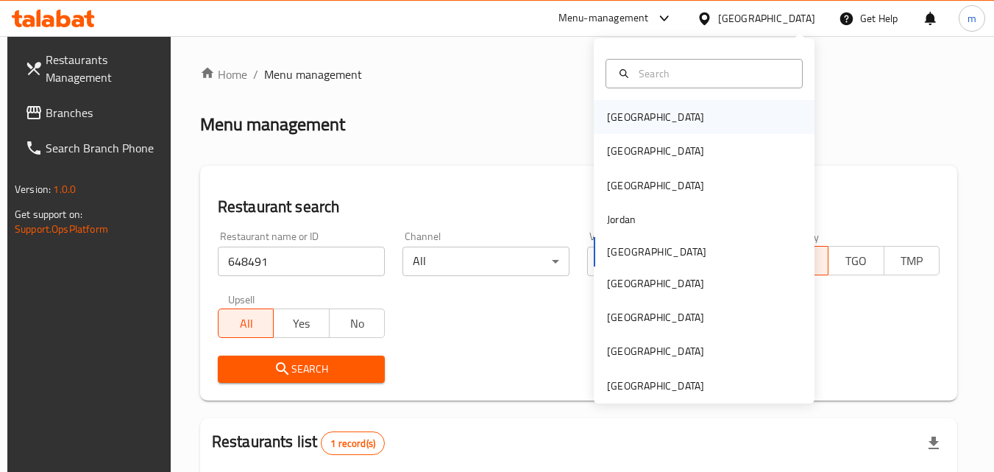
click at [626, 121] on div "[GEOGRAPHIC_DATA]" at bounding box center [655, 117] width 97 height 16
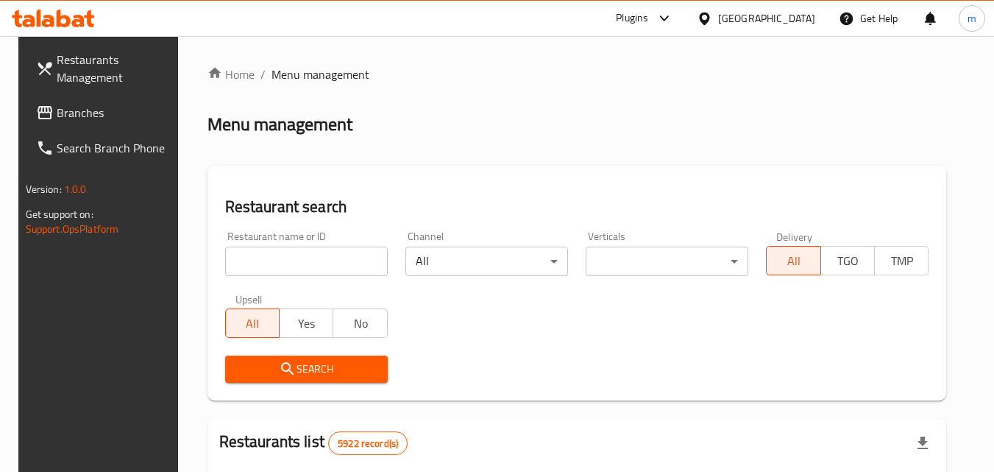
click at [67, 110] on span "Branches" at bounding box center [115, 113] width 116 height 18
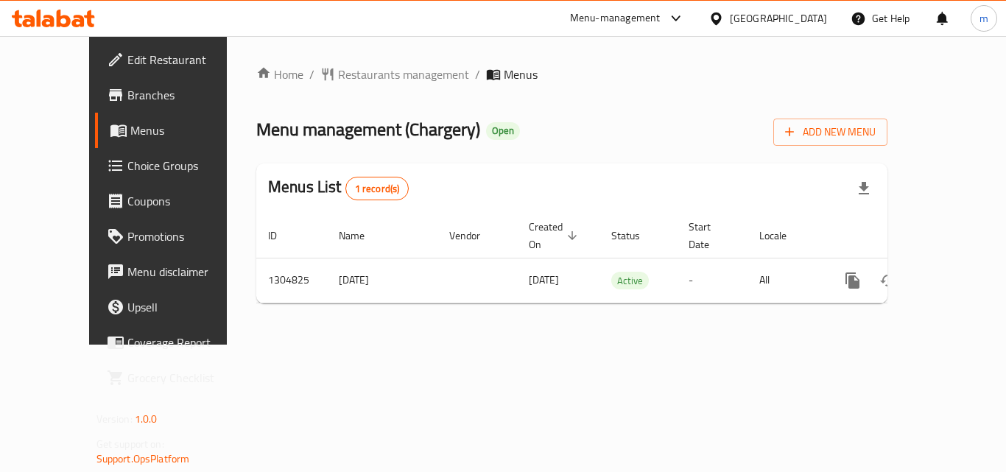
click at [339, 74] on span "Restaurants management" at bounding box center [403, 75] width 131 height 18
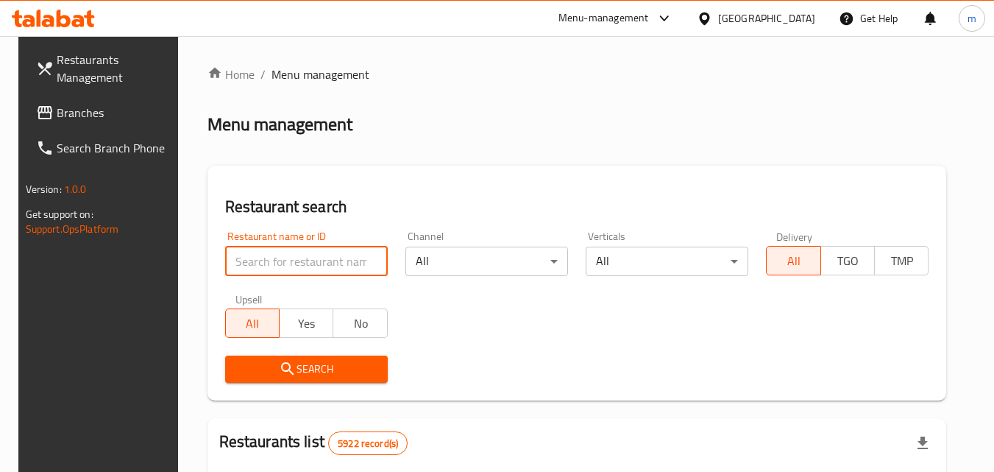
click at [272, 268] on input "search" at bounding box center [306, 261] width 163 height 29
paste input "692727"
type input "692727"
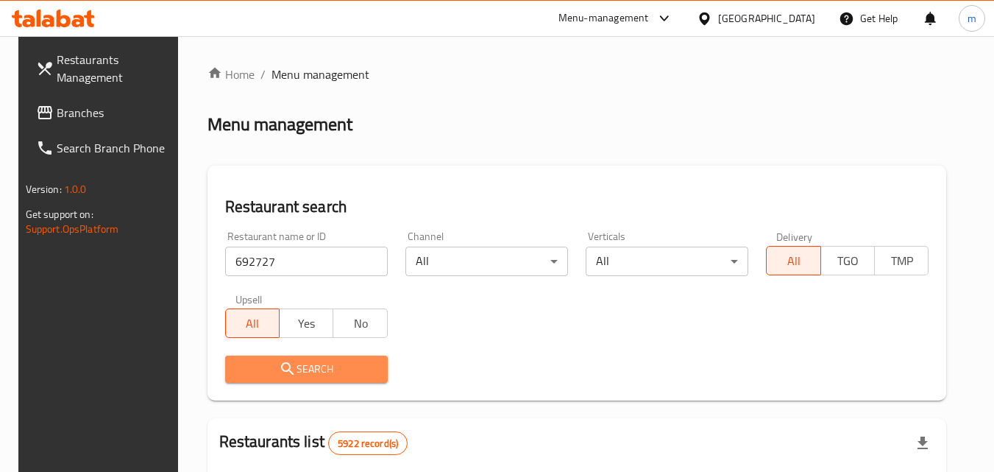
click at [294, 375] on span "Search" at bounding box center [306, 369] width 139 height 18
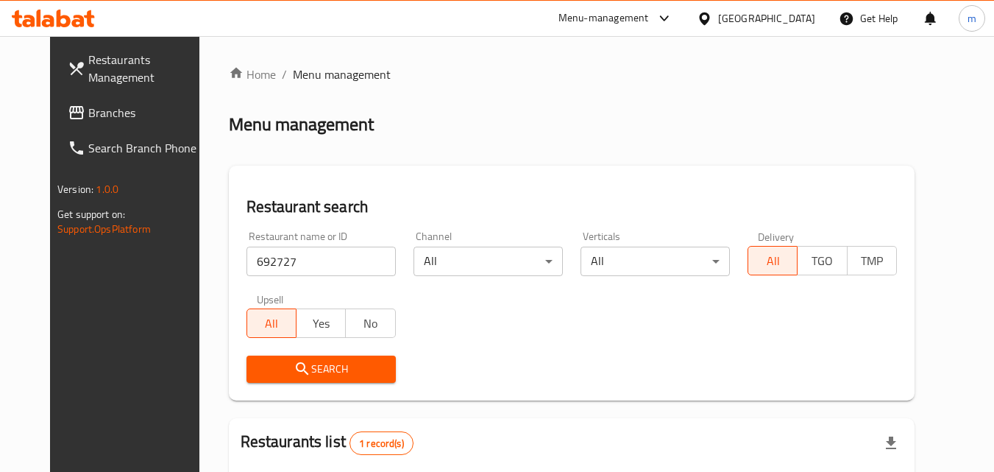
drag, startPoint x: 791, startPoint y: 16, endPoint x: 792, endPoint y: 26, distance: 10.3
click at [792, 26] on div "[GEOGRAPHIC_DATA]" at bounding box center [766, 18] width 97 height 16
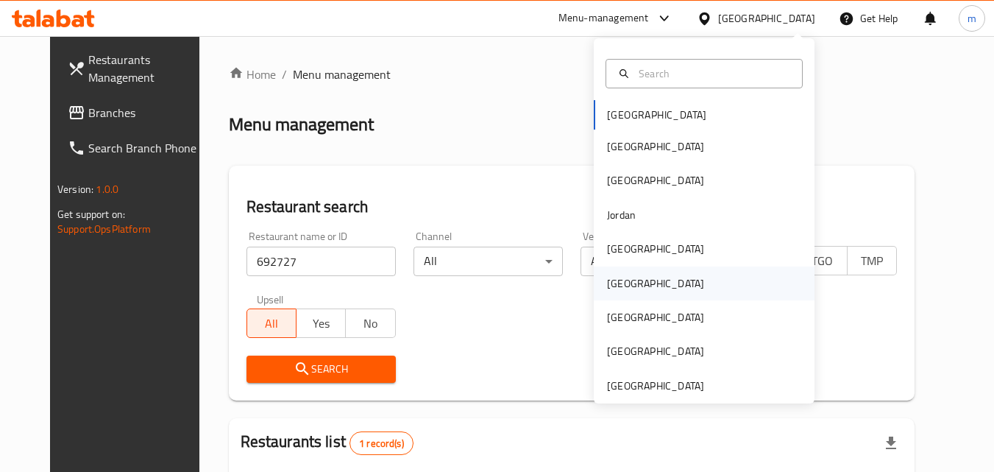
click at [633, 286] on div "[GEOGRAPHIC_DATA]" at bounding box center [656, 283] width 121 height 34
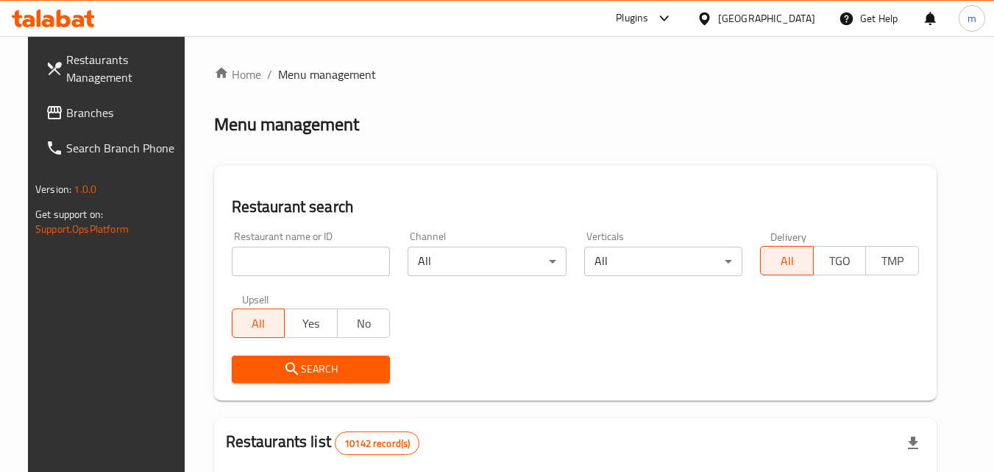
click at [66, 111] on span "Branches" at bounding box center [124, 113] width 116 height 18
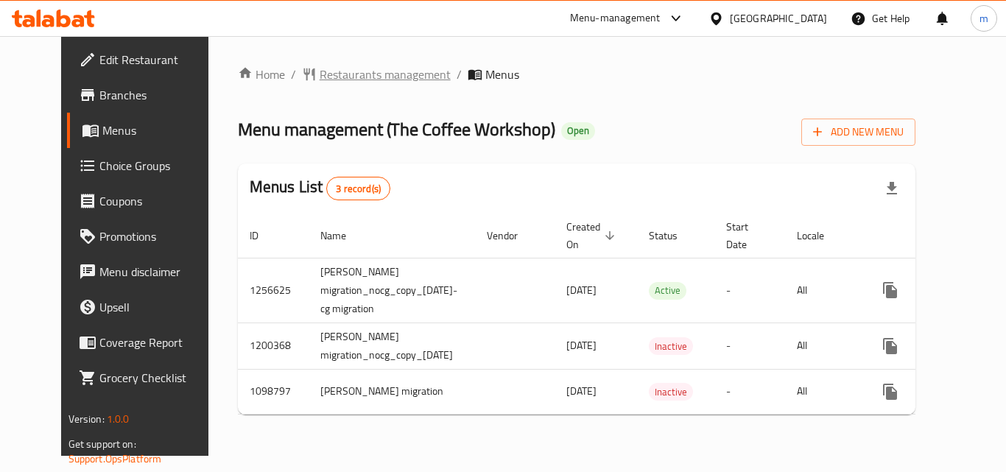
click at [341, 83] on span "Restaurants management" at bounding box center [384, 75] width 131 height 18
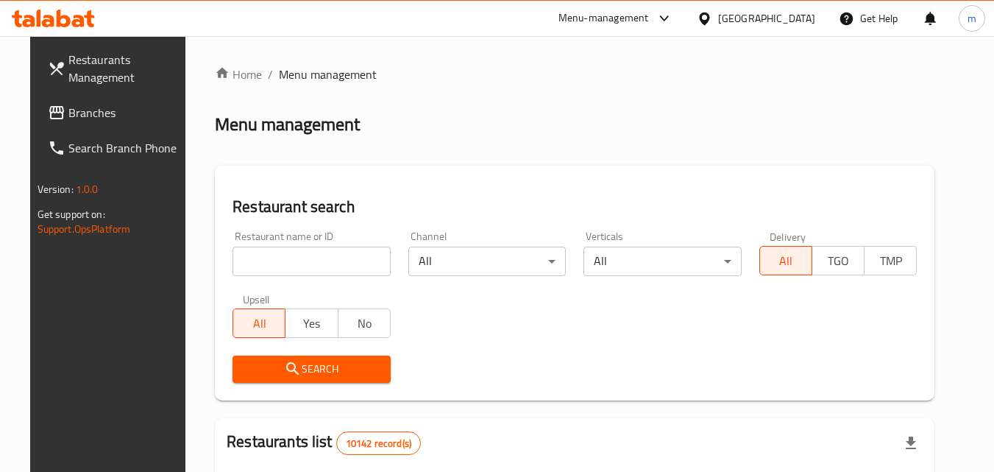
click at [316, 255] on input "search" at bounding box center [312, 261] width 158 height 29
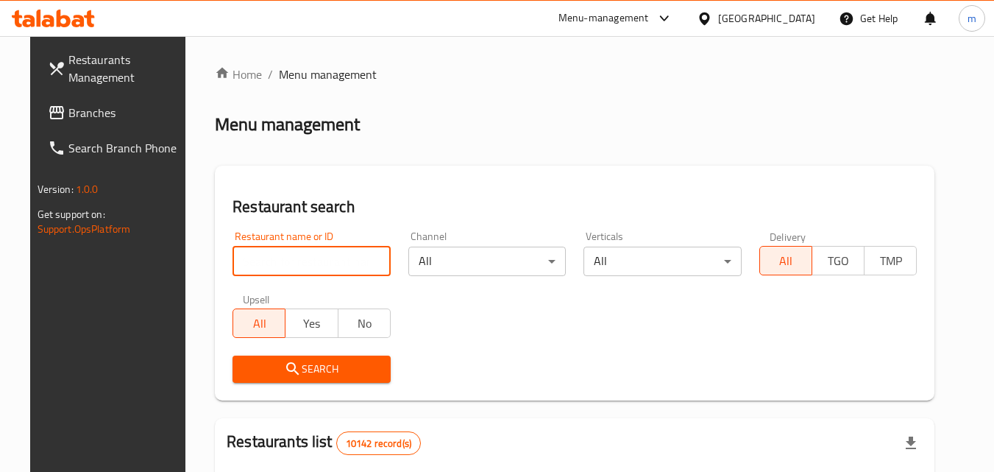
paste input "600201"
type input "600201"
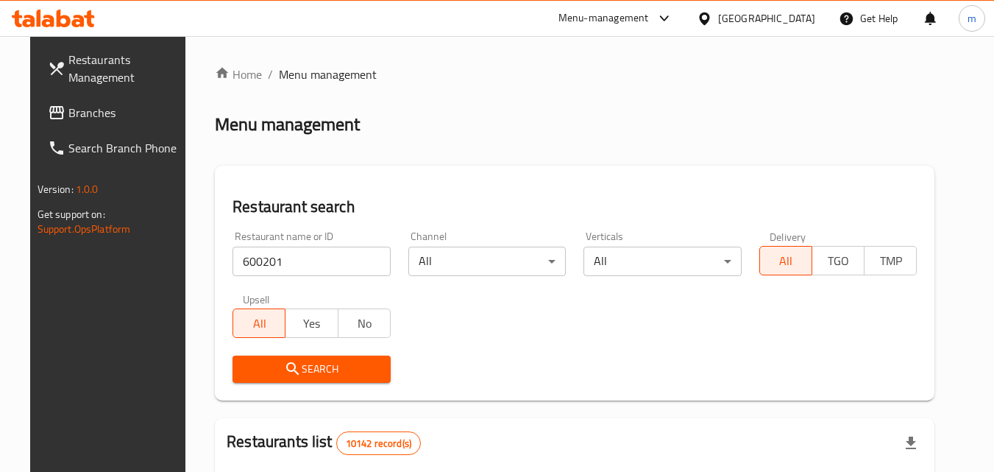
click at [323, 362] on span "Search" at bounding box center [311, 369] width 135 height 18
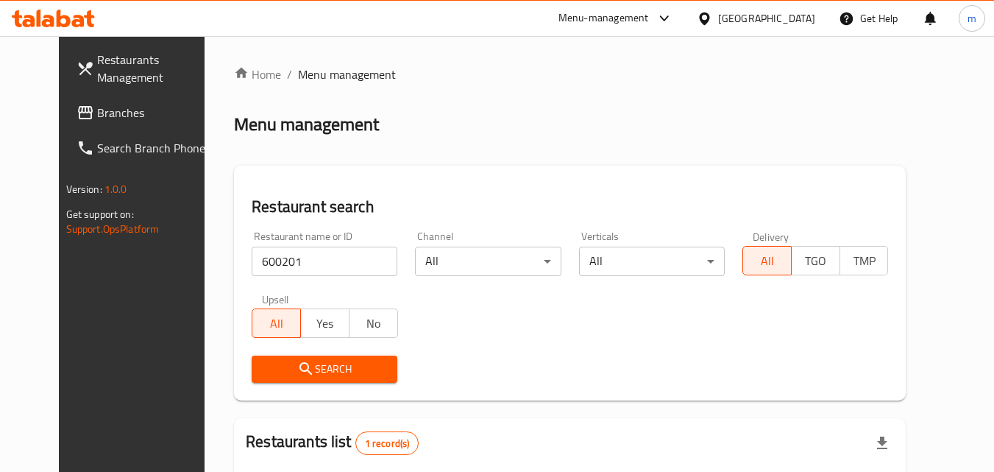
click at [718, 19] on div at bounding box center [707, 18] width 21 height 16
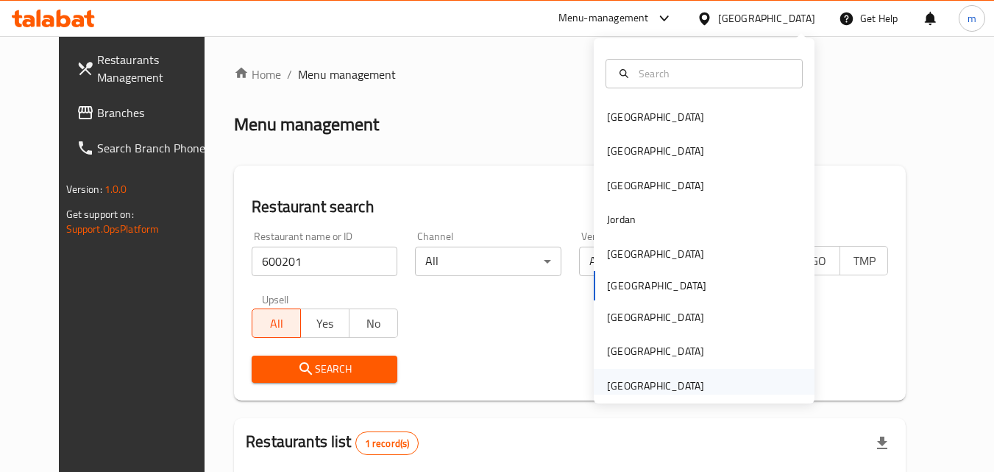
click at [671, 386] on div "[GEOGRAPHIC_DATA]" at bounding box center [655, 386] width 97 height 16
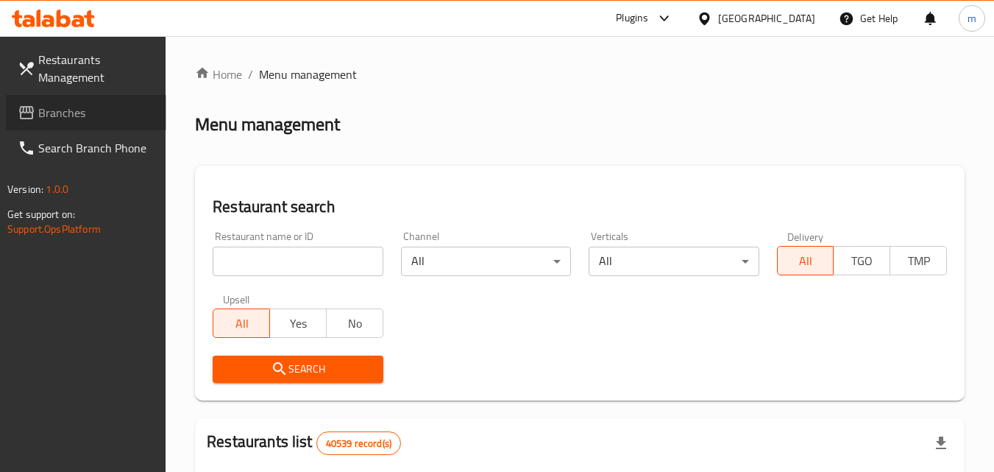
click at [59, 110] on span "Branches" at bounding box center [96, 113] width 116 height 18
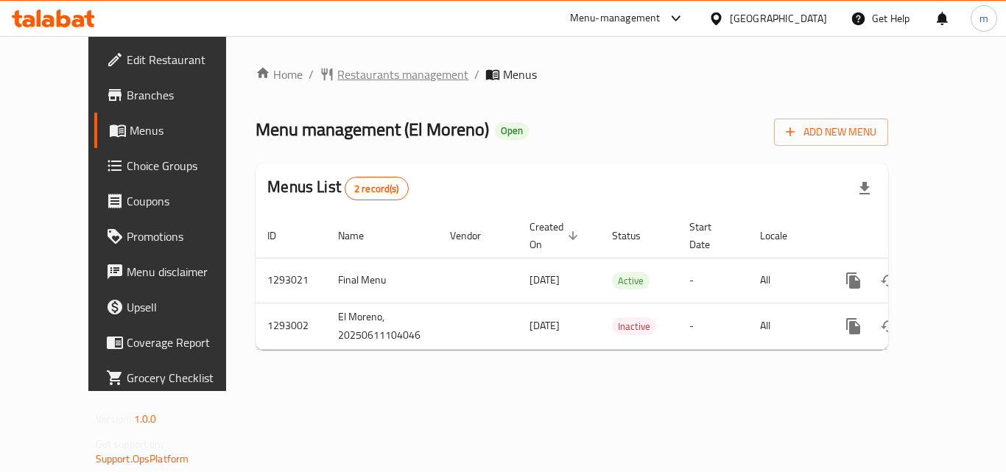
click at [337, 75] on span "Restaurants management" at bounding box center [402, 75] width 131 height 18
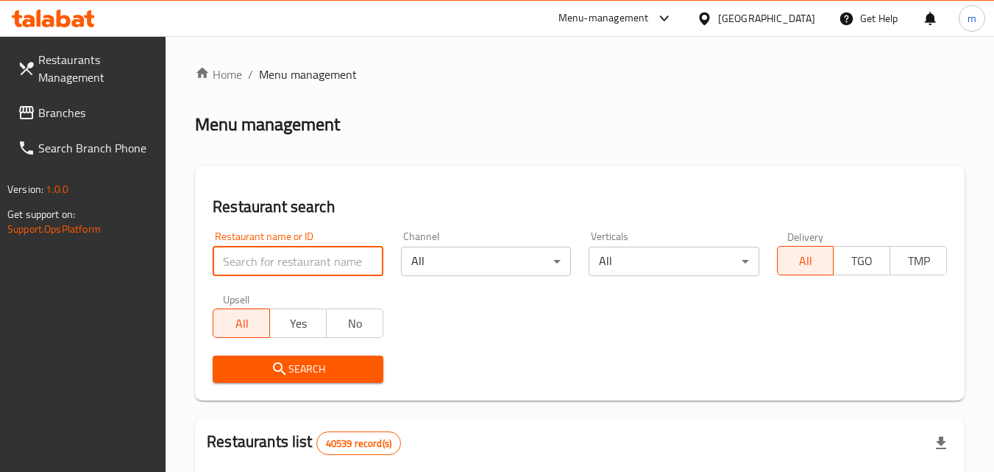
click at [286, 256] on input "search" at bounding box center [298, 261] width 170 height 29
paste input "699339"
type input "699339"
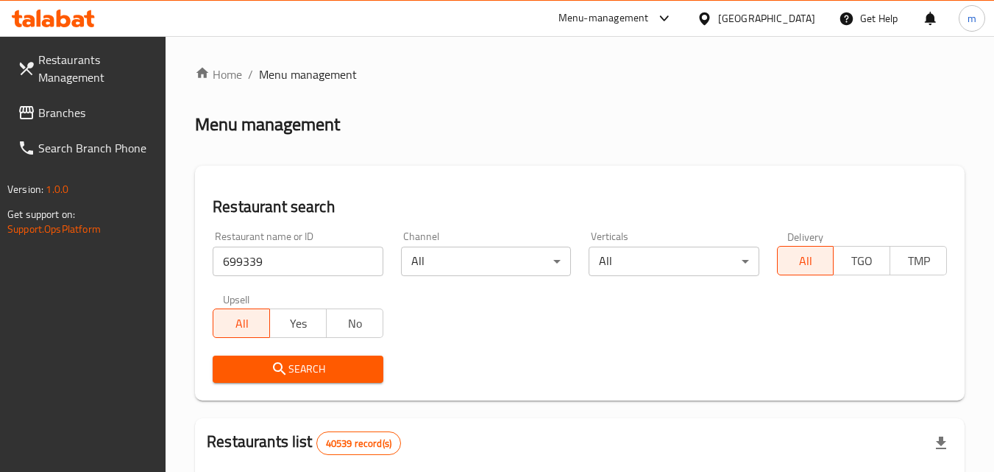
click at [311, 368] on span "Search" at bounding box center [298, 369] width 146 height 18
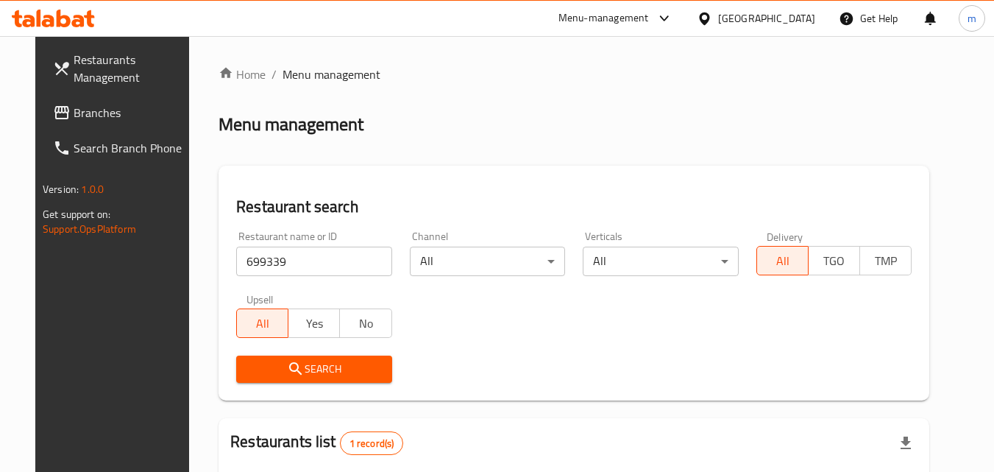
click at [74, 115] on span "Branches" at bounding box center [132, 113] width 116 height 18
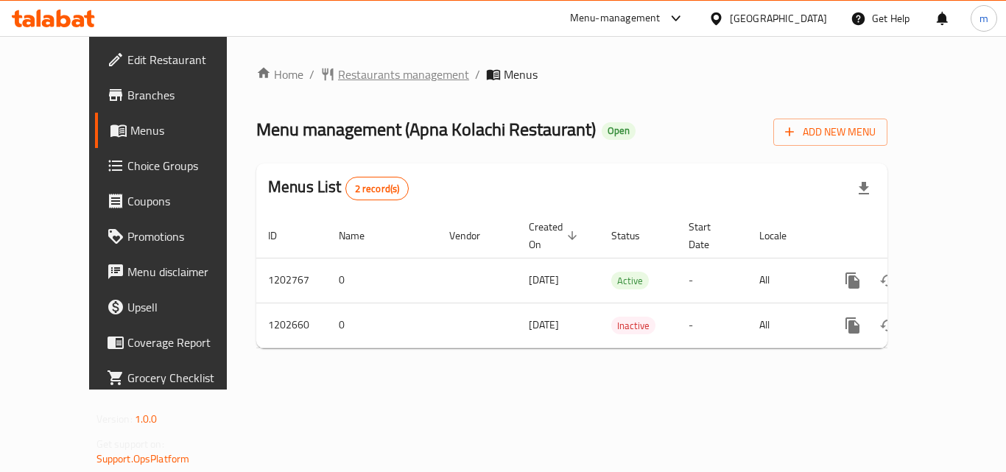
click at [338, 75] on span "Restaurants management" at bounding box center [403, 75] width 131 height 18
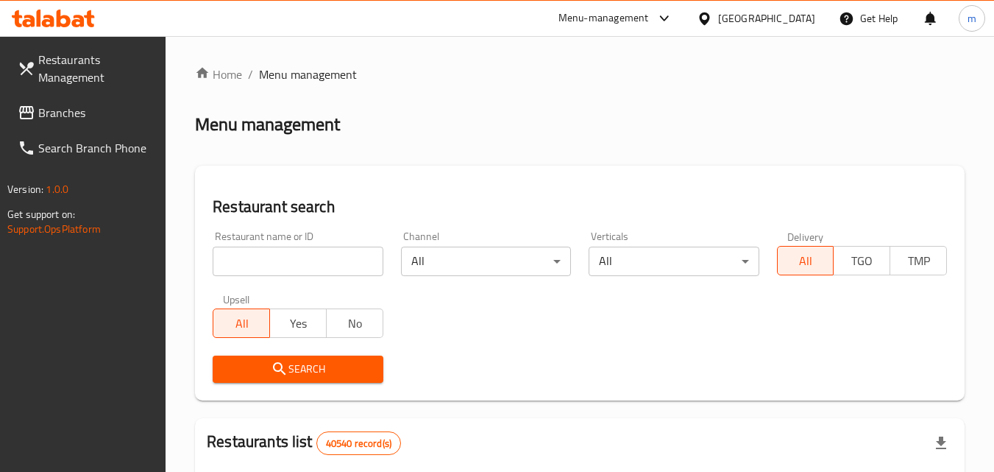
click at [299, 258] on input "search" at bounding box center [298, 261] width 170 height 29
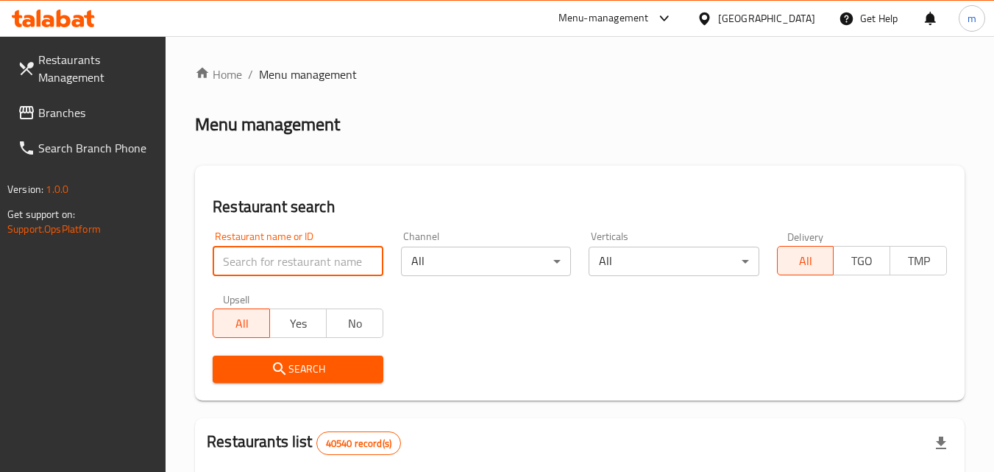
paste input "669295"
type input "669295"
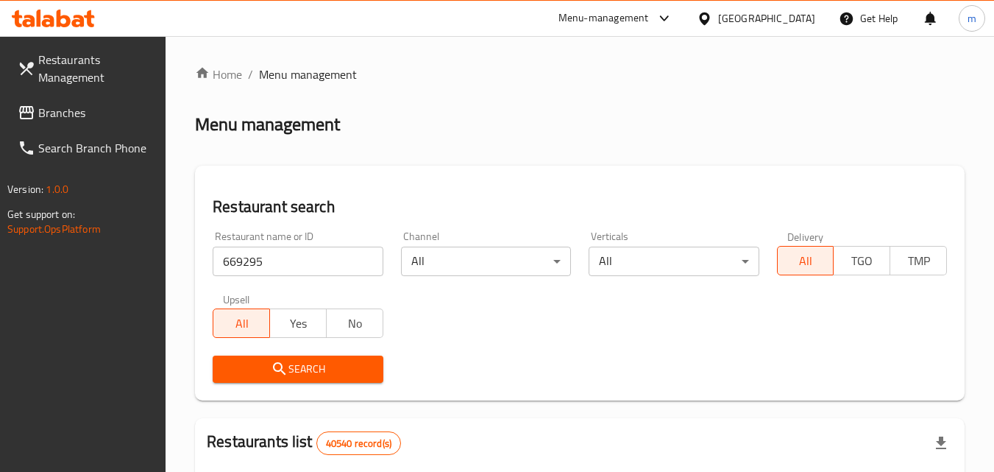
click at [295, 371] on span "Search" at bounding box center [298, 369] width 146 height 18
click at [66, 109] on span "Branches" at bounding box center [96, 113] width 116 height 18
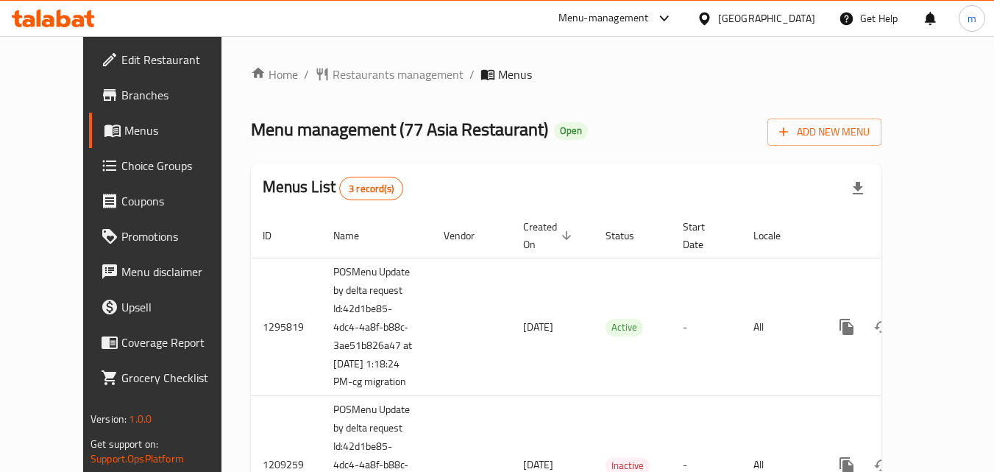
click at [333, 76] on span "Restaurants management" at bounding box center [398, 75] width 131 height 18
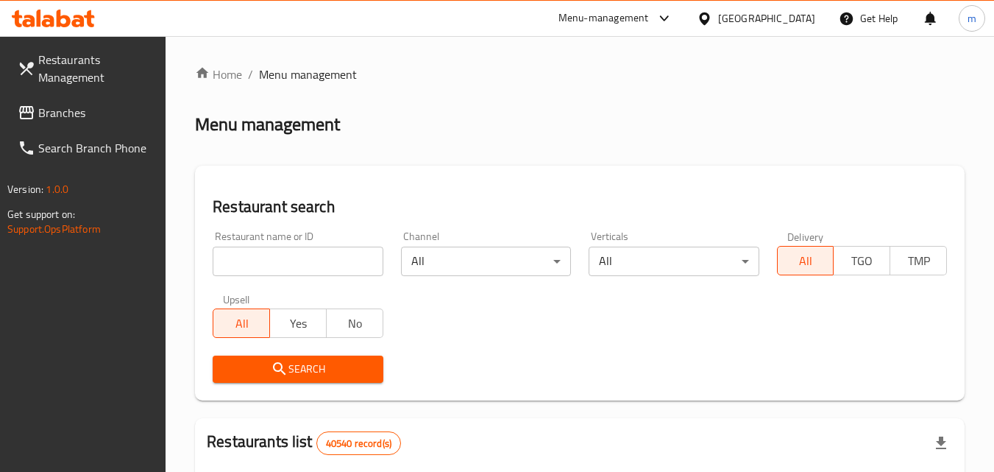
click at [260, 255] on input "search" at bounding box center [298, 261] width 170 height 29
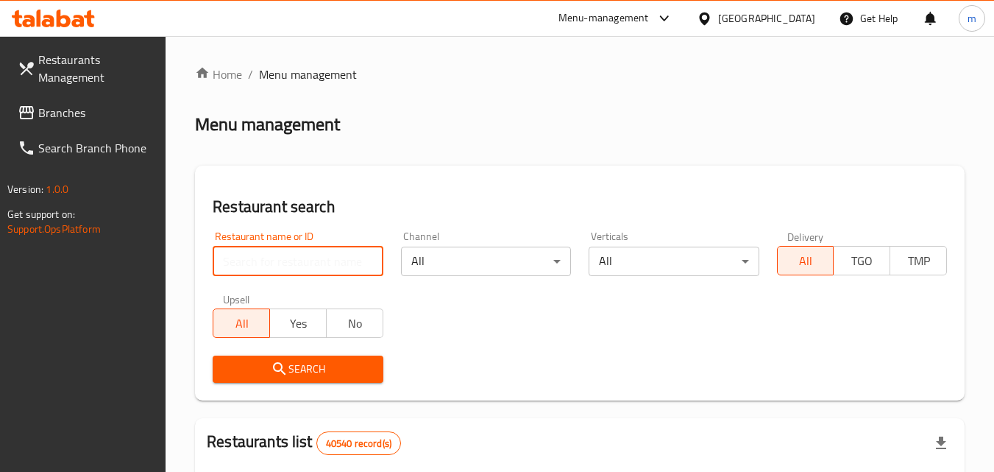
paste input "664075"
type input "664075"
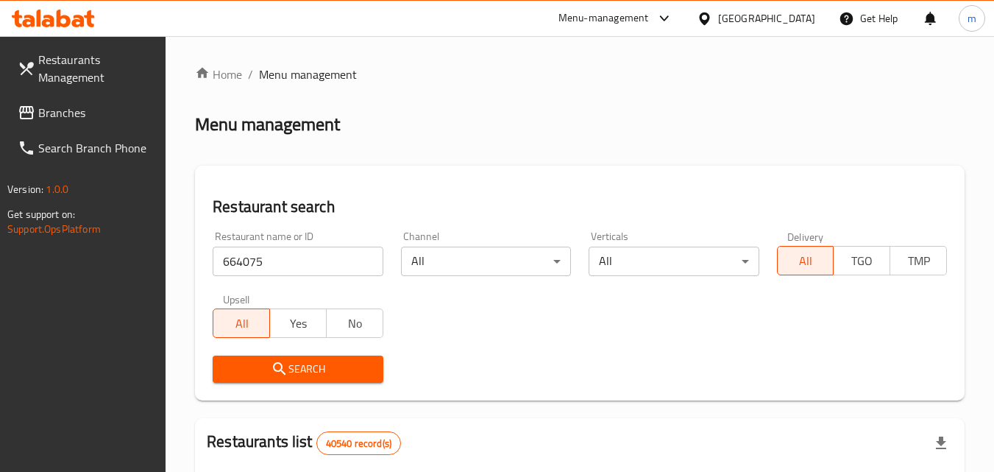
click at [314, 368] on span "Search" at bounding box center [298, 369] width 146 height 18
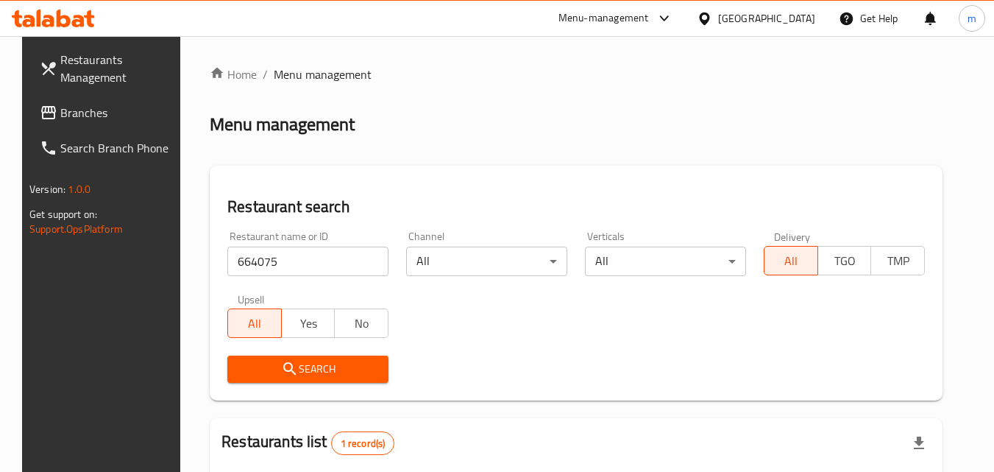
click at [60, 119] on span "Branches" at bounding box center [118, 113] width 116 height 18
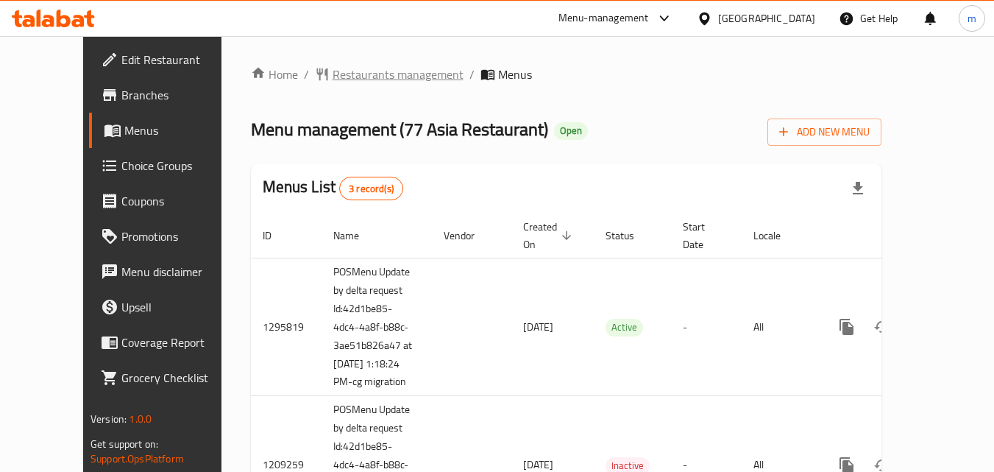
click at [333, 79] on span "Restaurants management" at bounding box center [398, 75] width 131 height 18
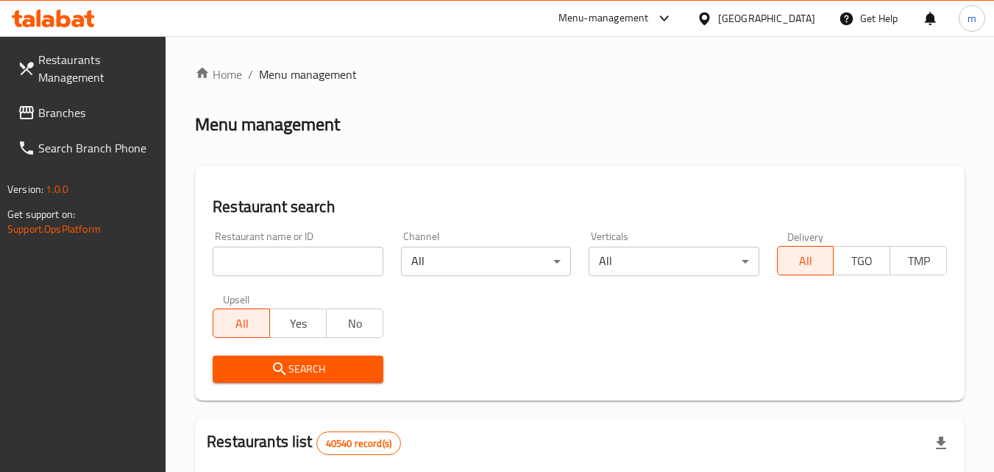
click at [273, 288] on div "Upsell All Yes No" at bounding box center [298, 316] width 188 height 62
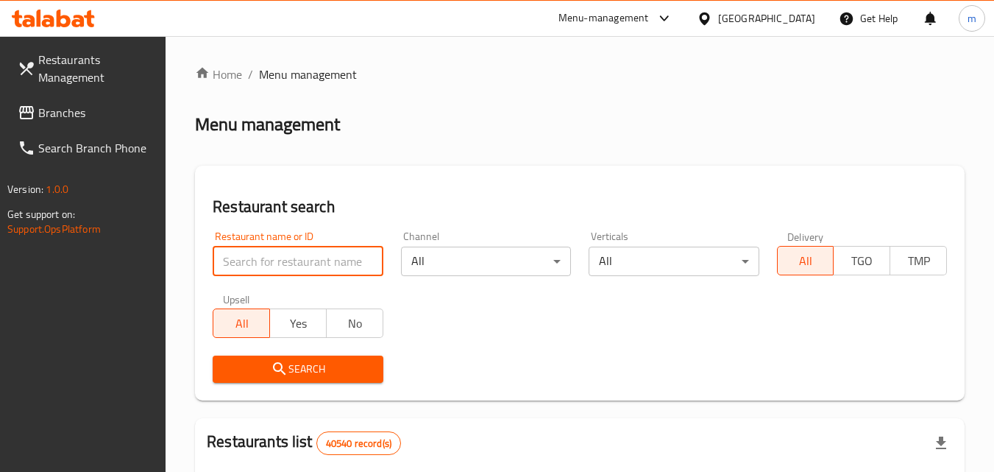
click at [268, 266] on input "search" at bounding box center [298, 261] width 170 height 29
paste input "664075"
type input "664075"
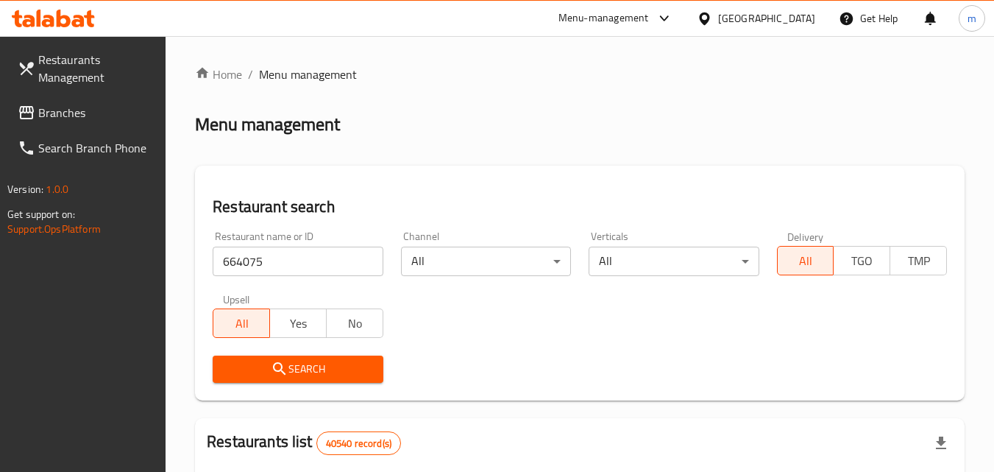
click at [330, 364] on span "Search" at bounding box center [298, 369] width 146 height 18
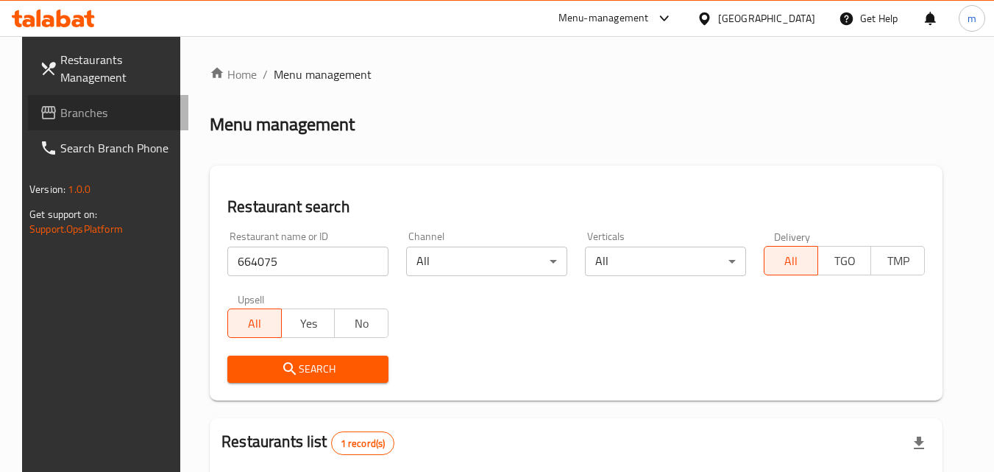
click at [70, 107] on span "Branches" at bounding box center [118, 113] width 116 height 18
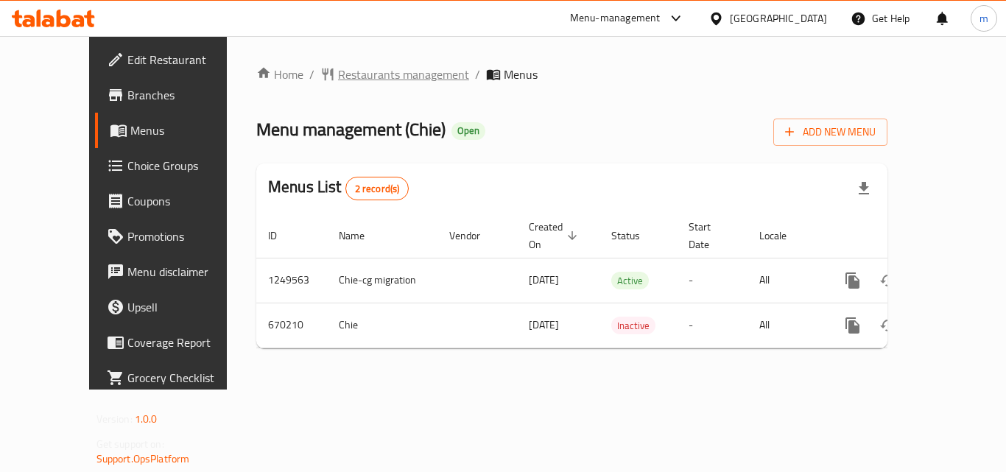
click at [338, 79] on span "Restaurants management" at bounding box center [403, 75] width 131 height 18
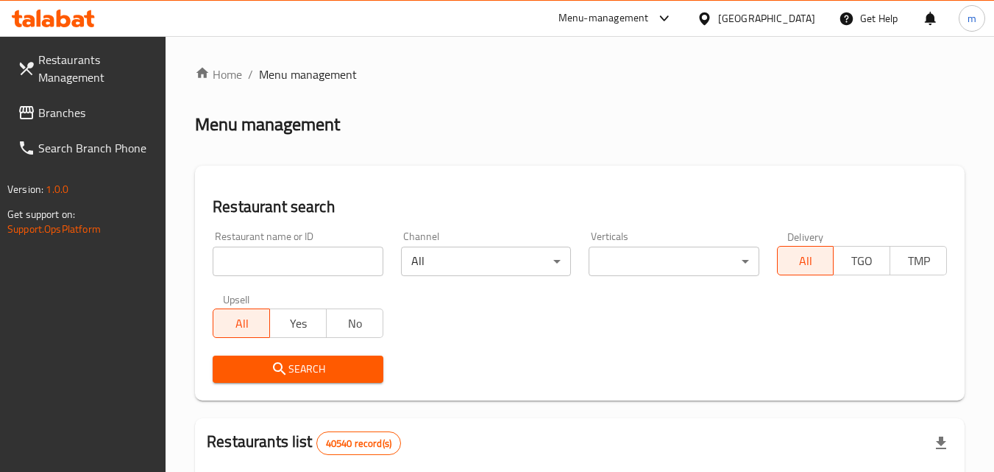
click at [309, 259] on input "search" at bounding box center [298, 261] width 170 height 29
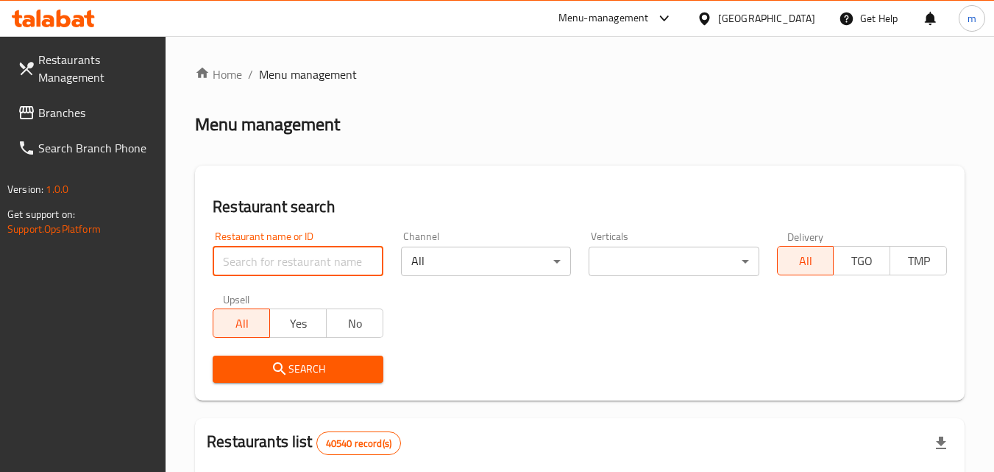
paste input "642252"
type input "642252"
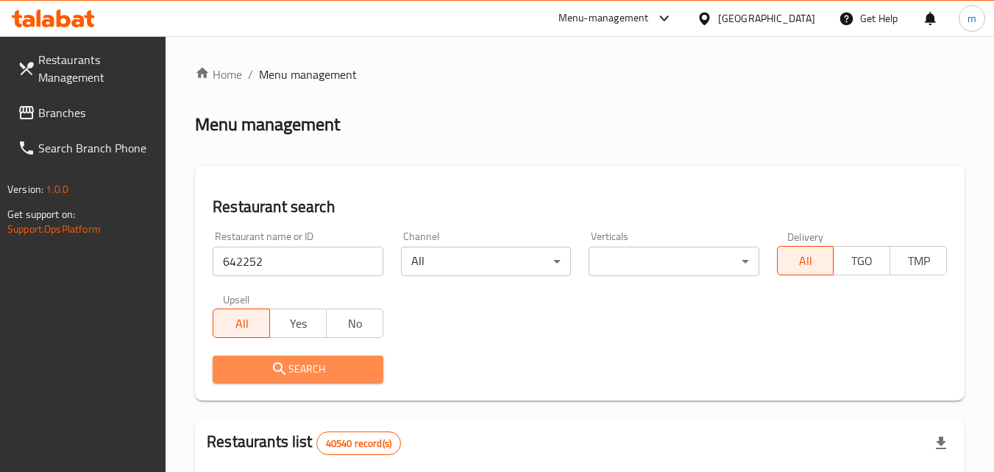
click at [319, 370] on span "Search" at bounding box center [298, 369] width 146 height 18
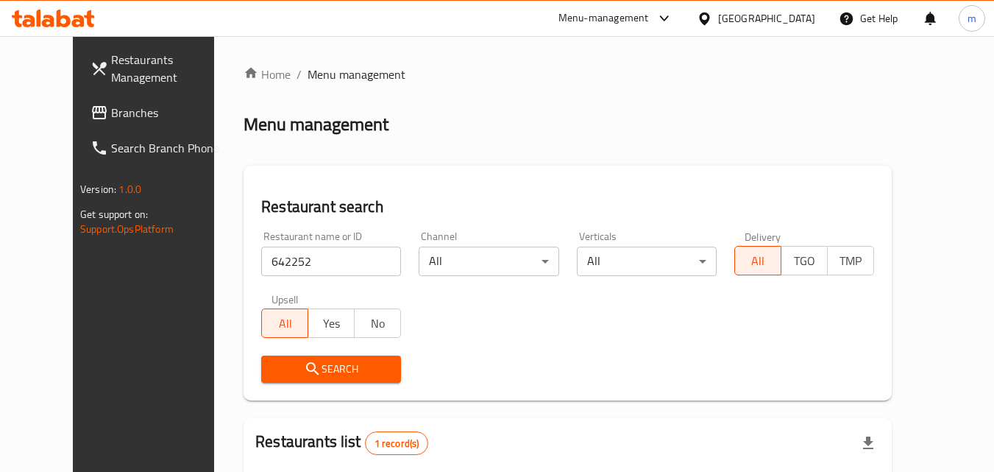
click at [111, 107] on span "Branches" at bounding box center [169, 113] width 116 height 18
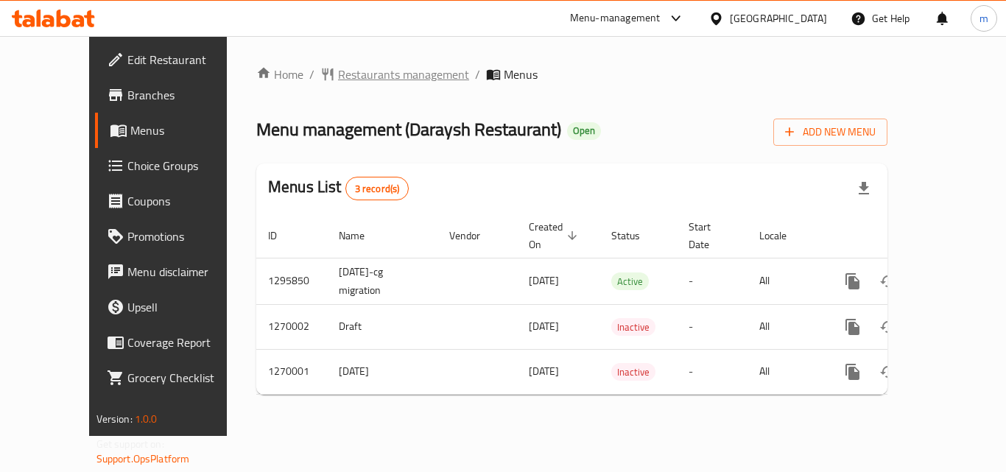
click at [338, 82] on span "Restaurants management" at bounding box center [403, 75] width 131 height 18
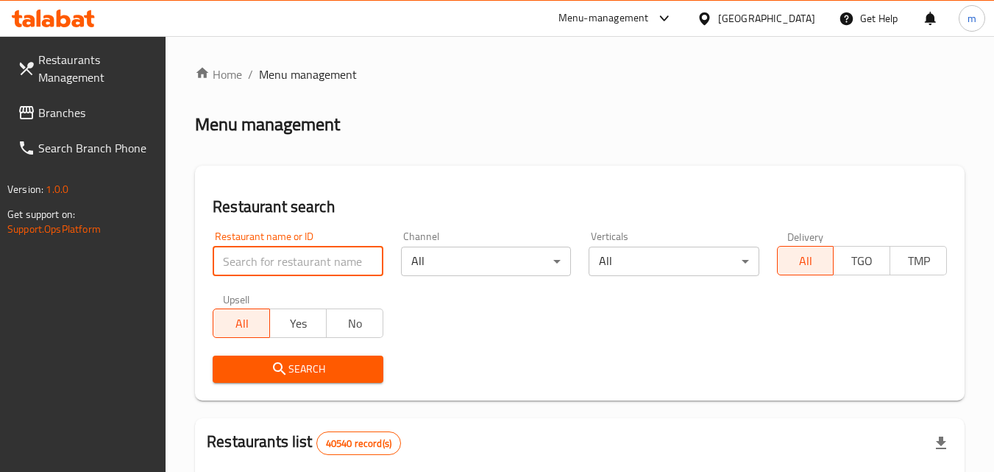
click at [299, 263] on input "search" at bounding box center [298, 261] width 170 height 29
paste input "18170"
type input "18170"
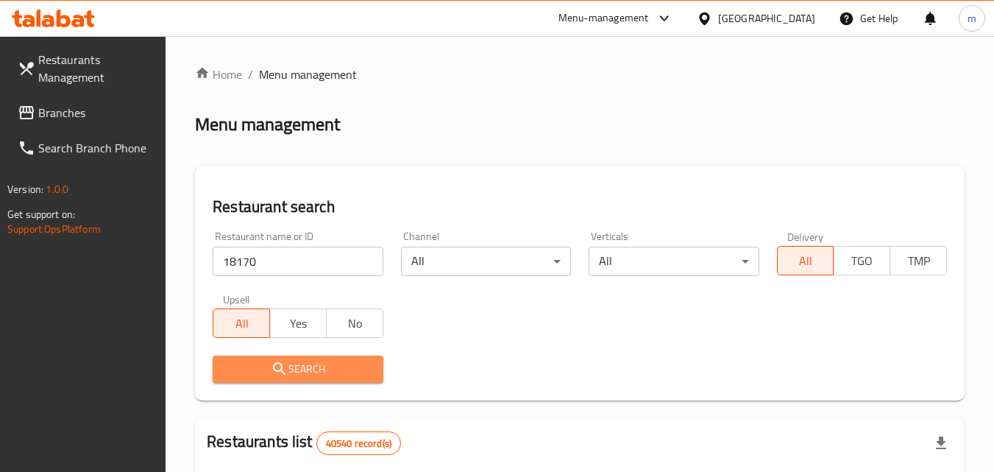
click at [333, 367] on span "Search" at bounding box center [298, 369] width 146 height 18
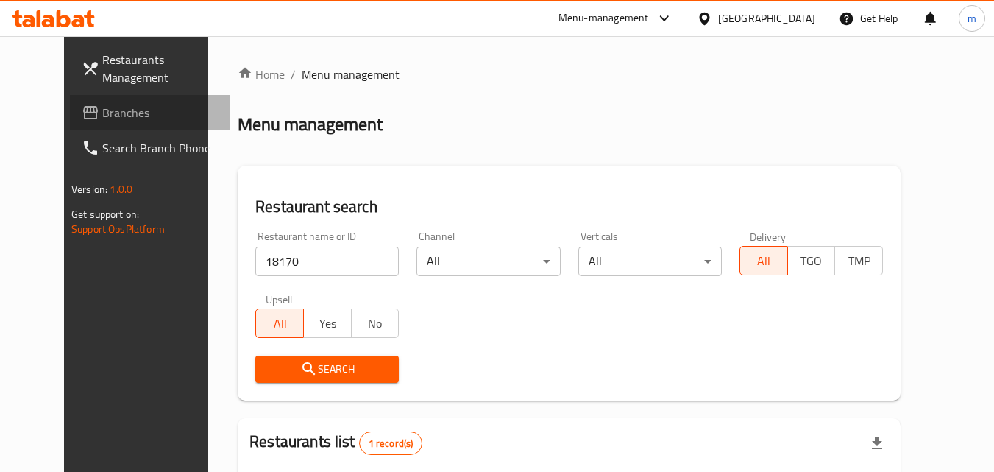
click at [102, 104] on span "Branches" at bounding box center [160, 113] width 116 height 18
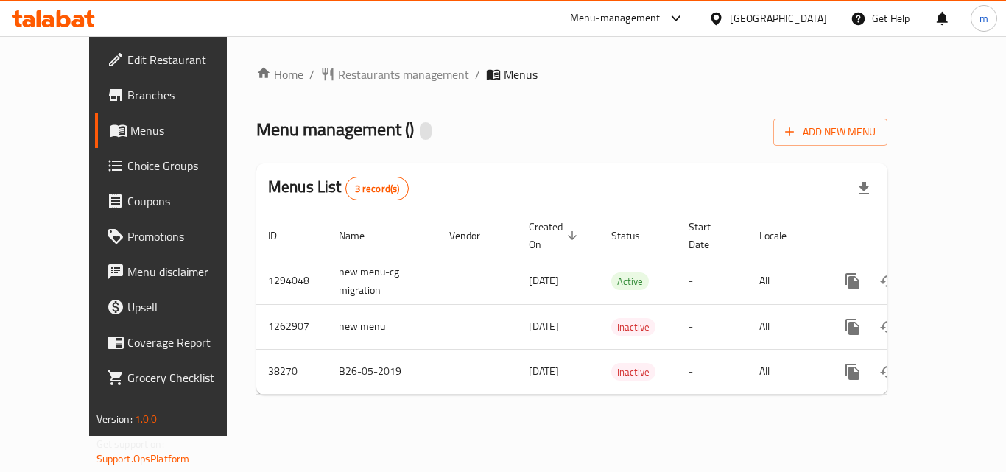
click at [344, 76] on span "Restaurants management" at bounding box center [403, 75] width 131 height 18
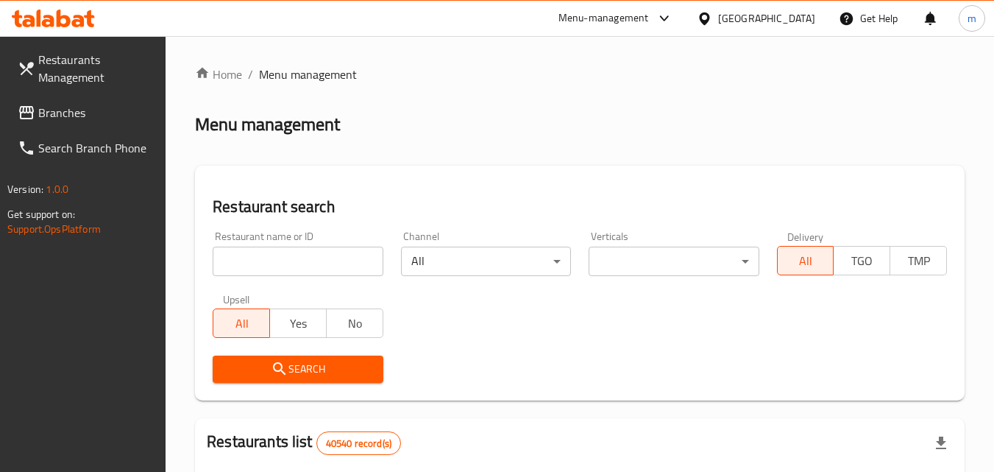
click at [303, 250] on input "search" at bounding box center [298, 261] width 170 height 29
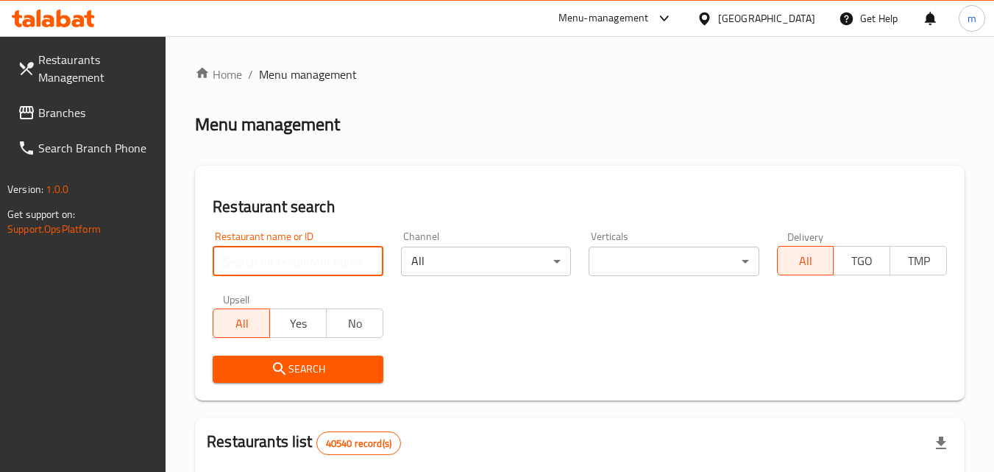
paste input "3292"
type input "3292"
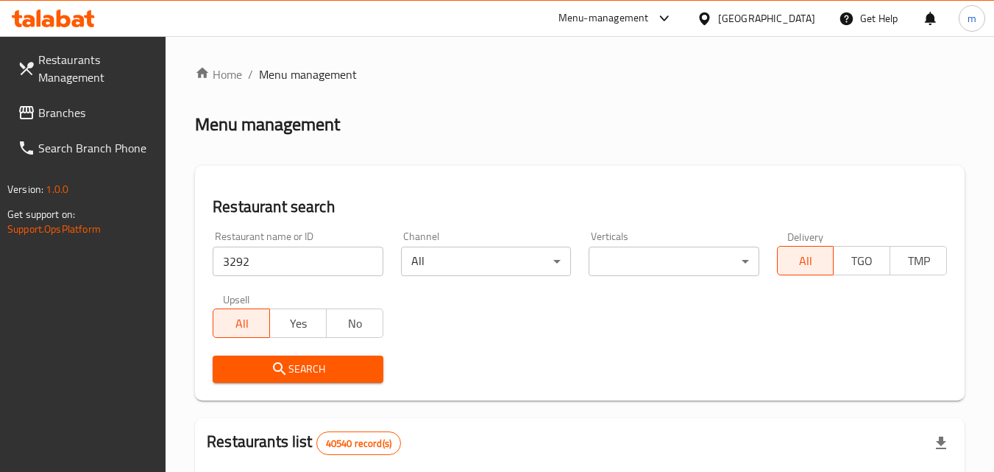
click at [323, 364] on span "Search" at bounding box center [298, 369] width 146 height 18
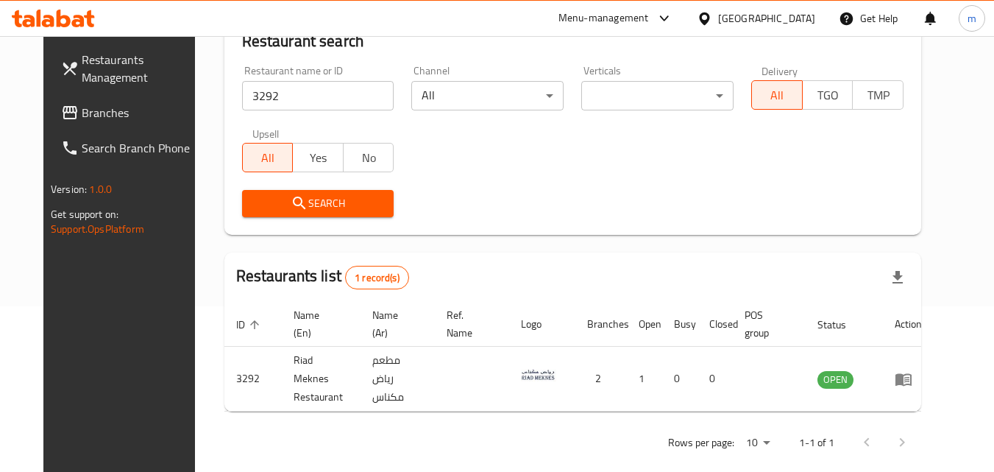
scroll to position [172, 0]
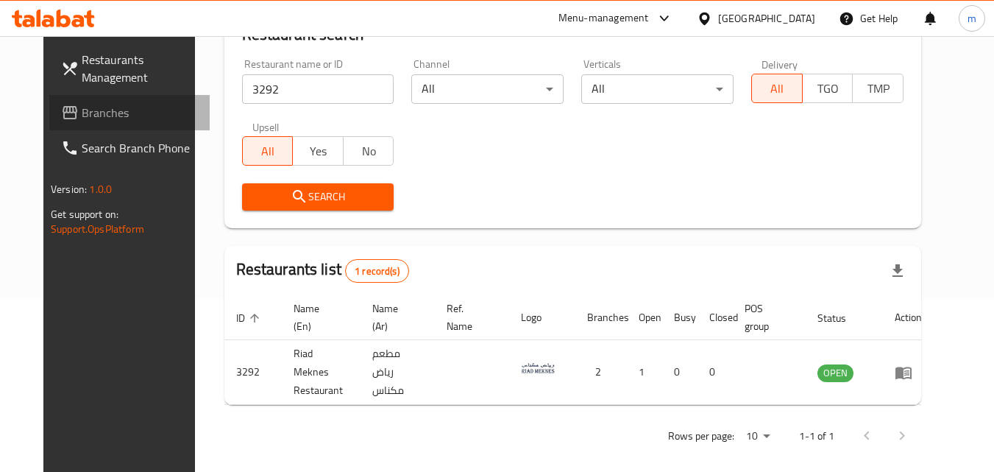
click at [82, 115] on span "Branches" at bounding box center [140, 113] width 116 height 18
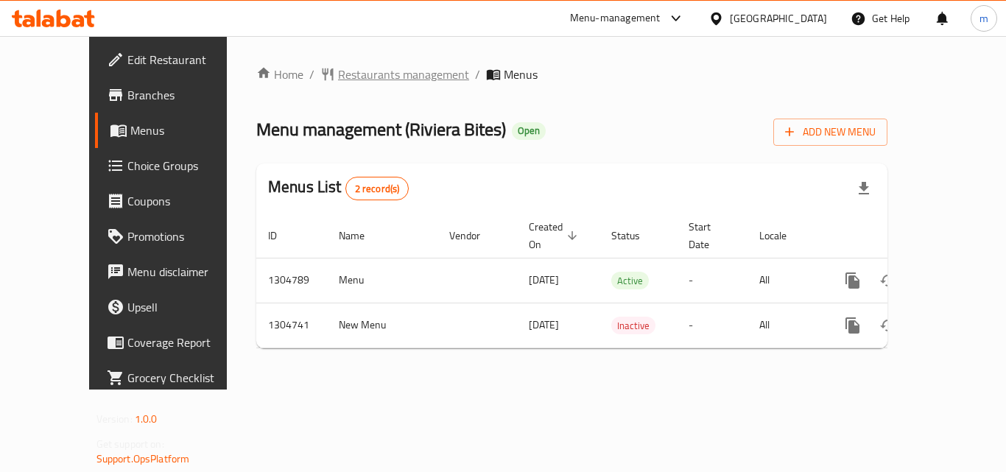
click at [338, 74] on span "Restaurants management" at bounding box center [403, 75] width 131 height 18
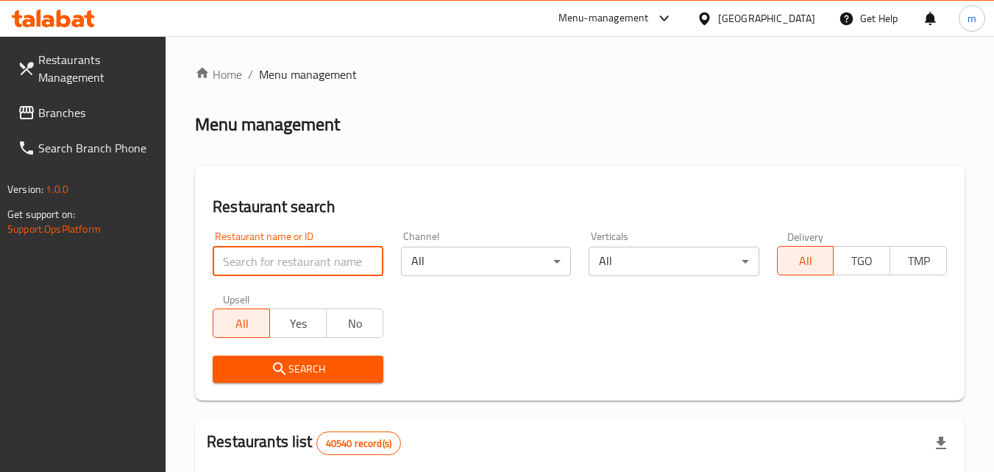
click at [288, 264] on input "search" at bounding box center [298, 261] width 170 height 29
paste input "703322"
type input "703322"
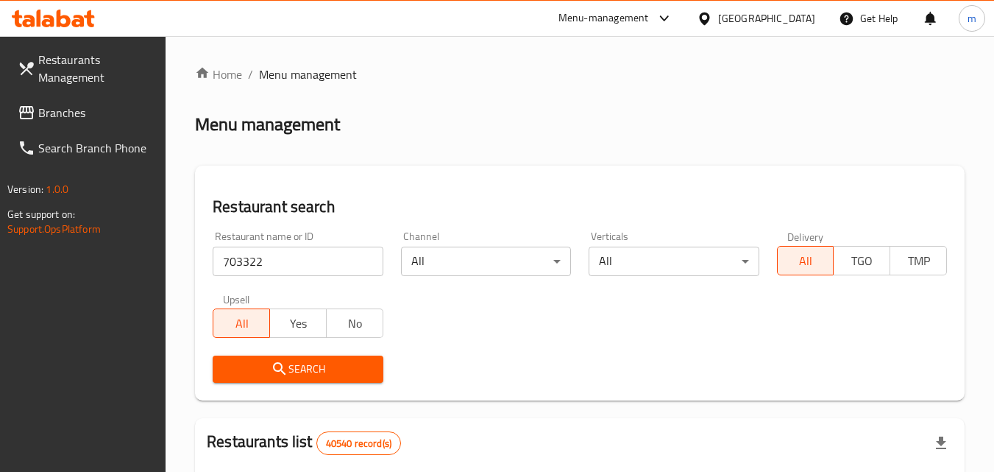
click at [325, 367] on span "Search" at bounding box center [298, 369] width 146 height 18
click at [87, 11] on icon at bounding box center [53, 19] width 83 height 18
